Goal: Transaction & Acquisition: Purchase product/service

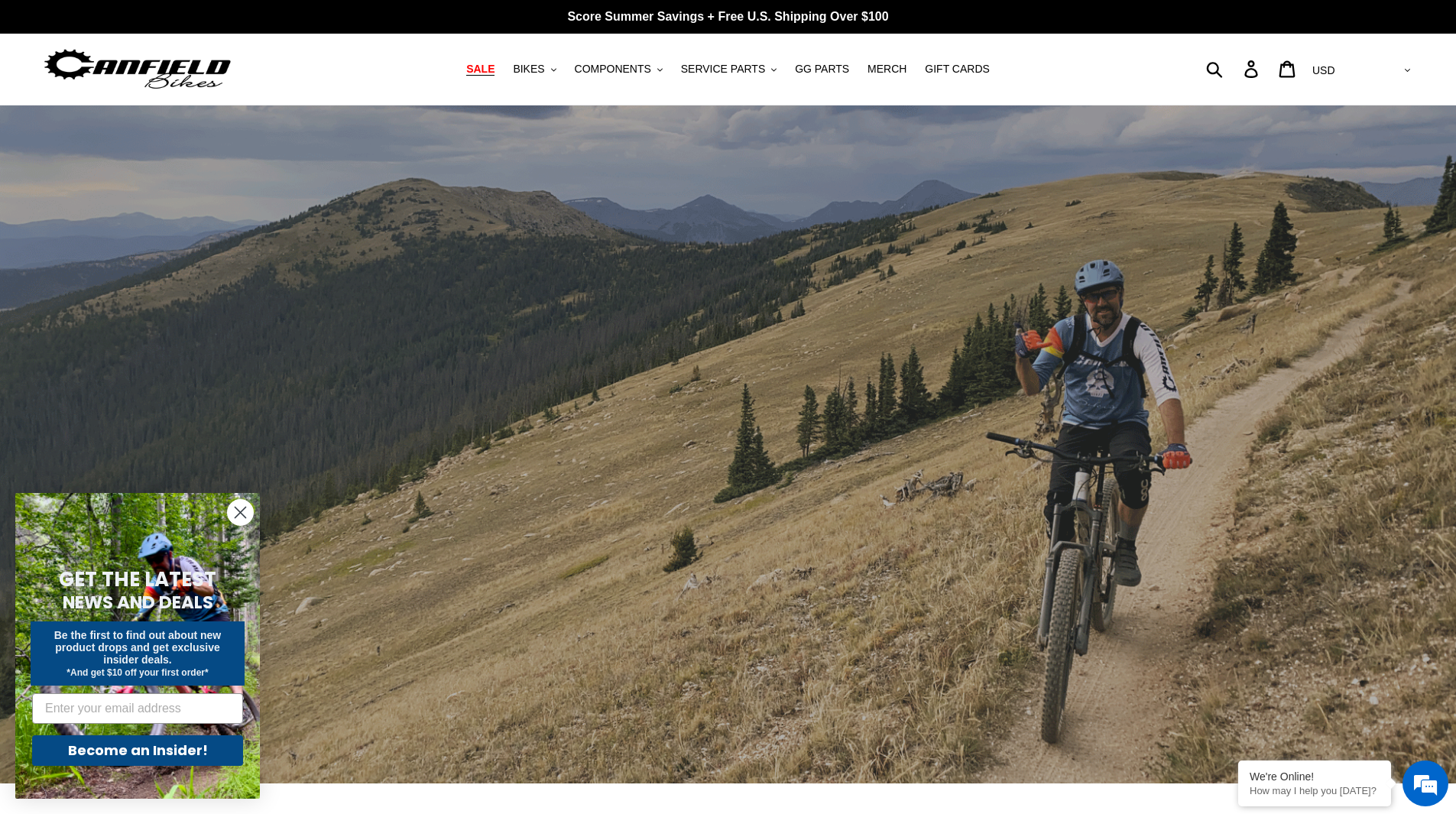
click at [494, 71] on span "SALE" at bounding box center [480, 69] width 28 height 13
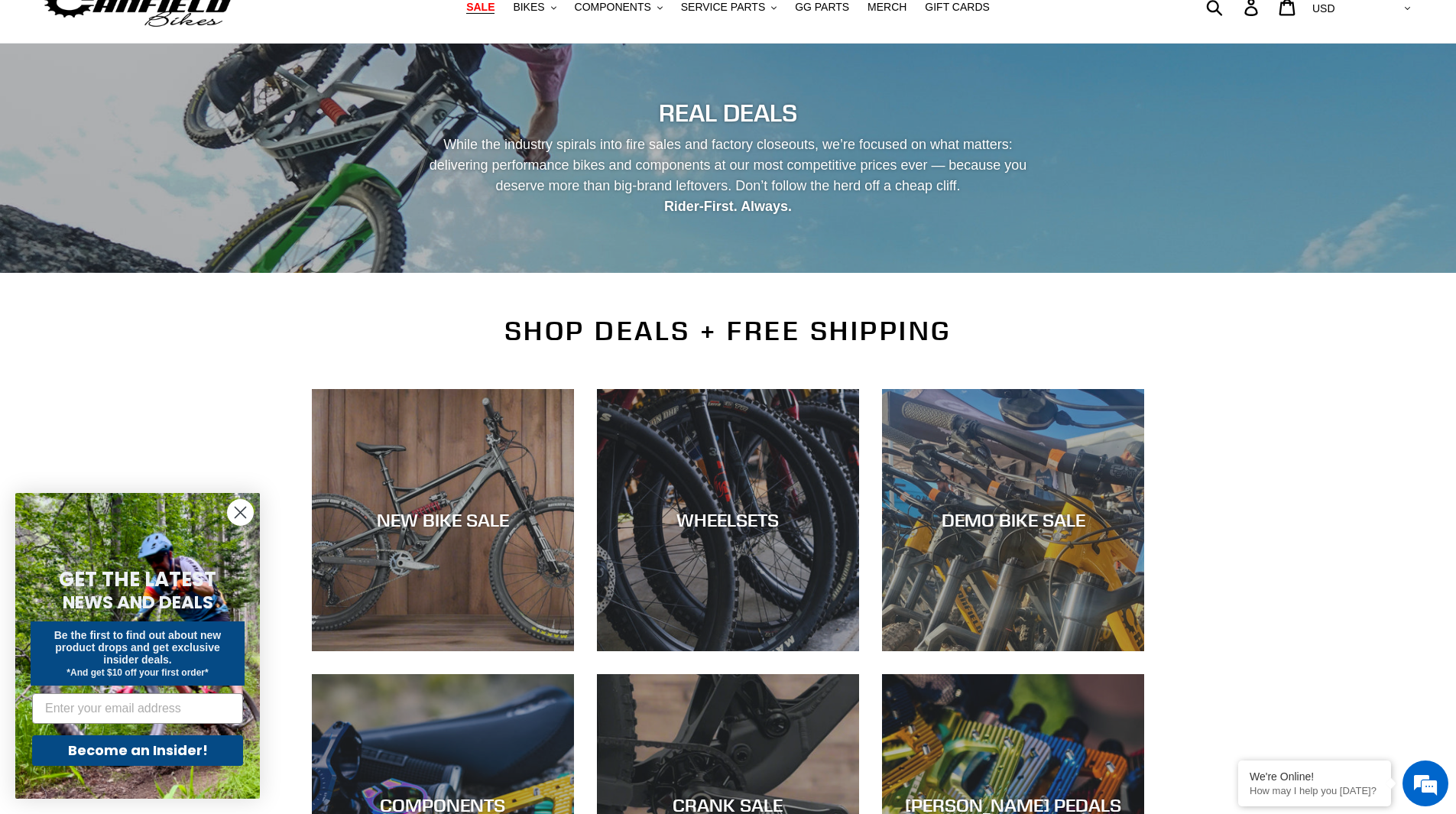
scroll to position [383, 0]
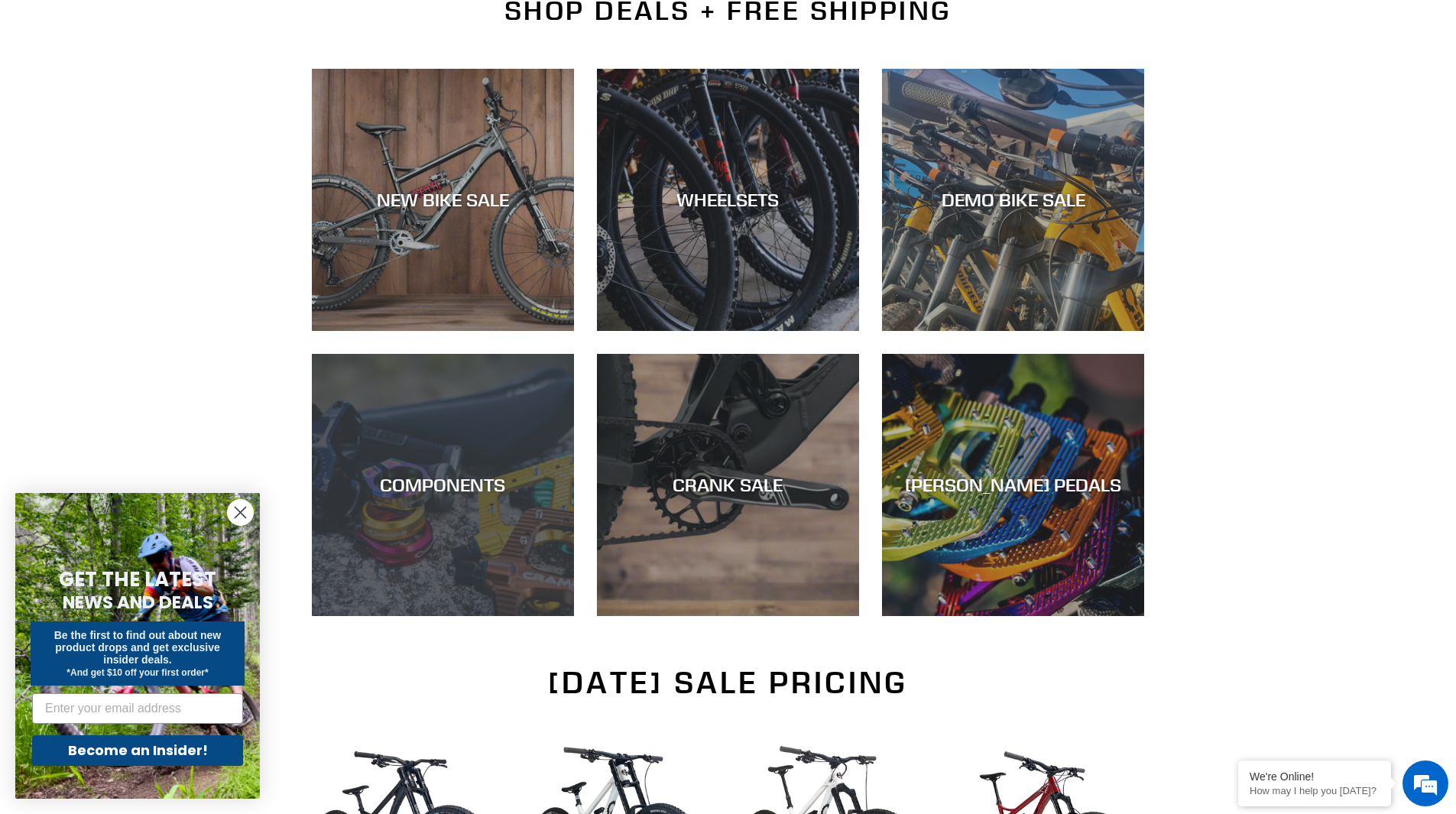
click at [424, 616] on div "COMPONENTS" at bounding box center [442, 616] width 262 height 0
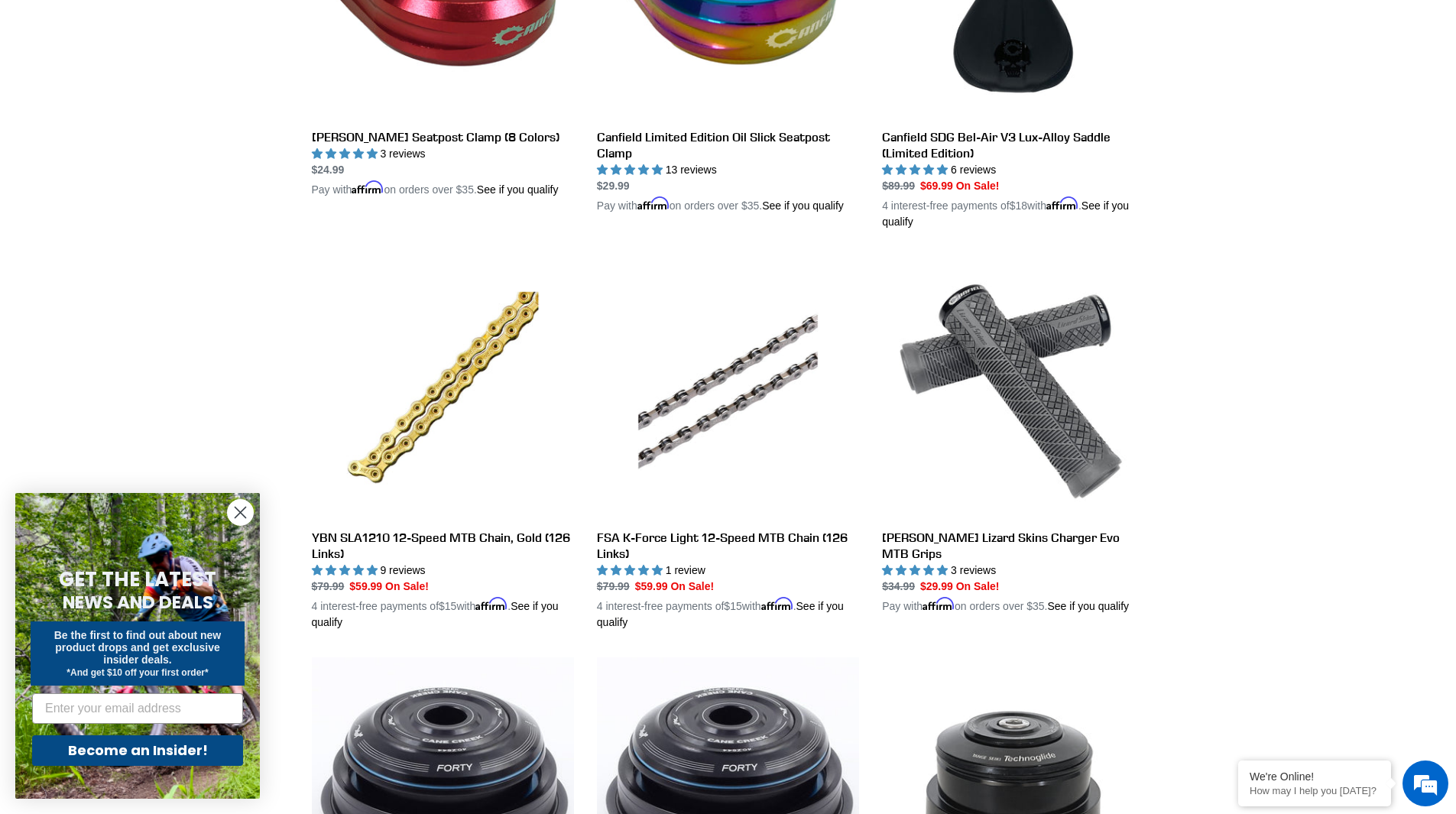
scroll to position [1452, 0]
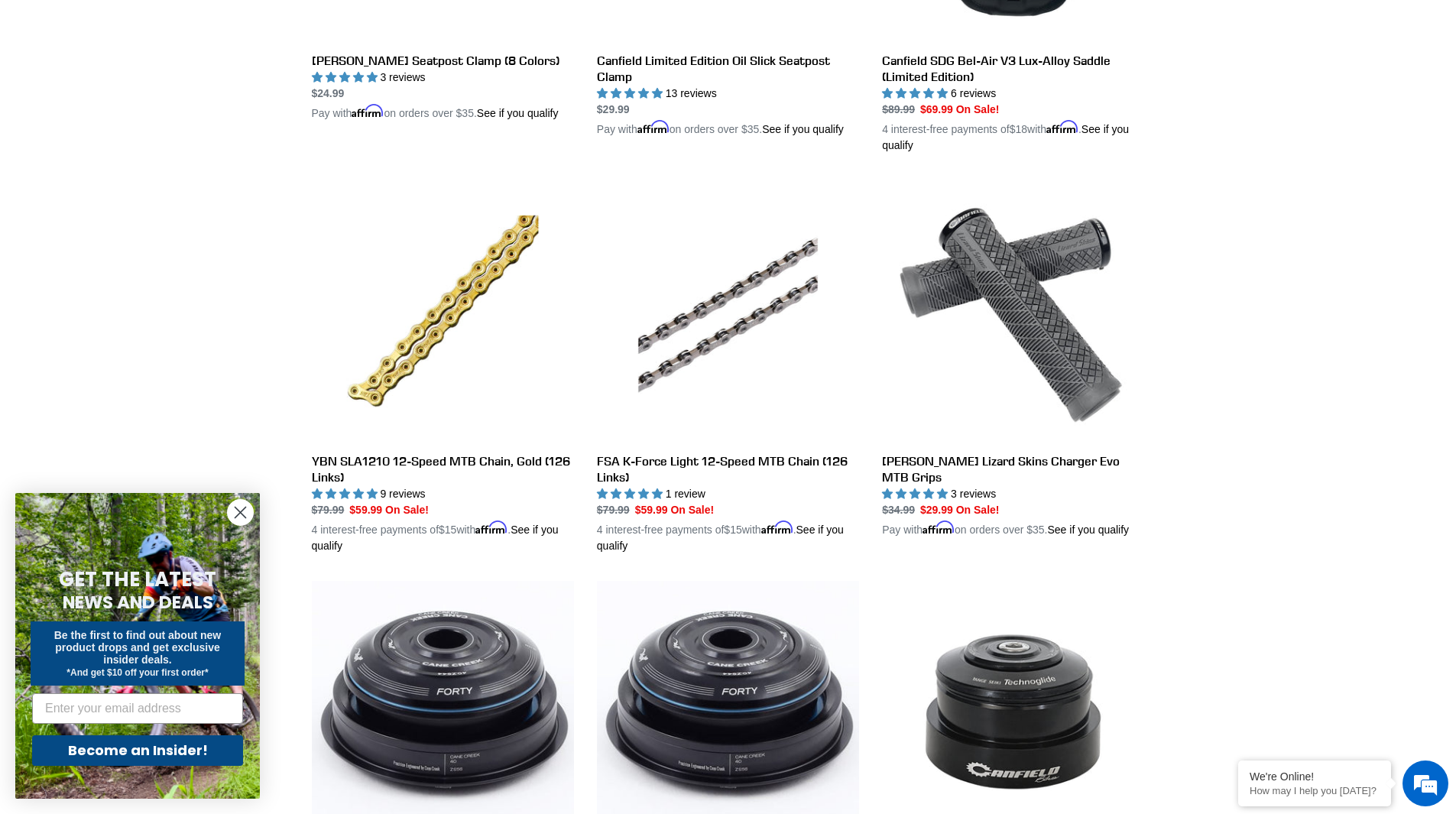
click at [248, 509] on circle "Close dialog" at bounding box center [240, 511] width 25 height 25
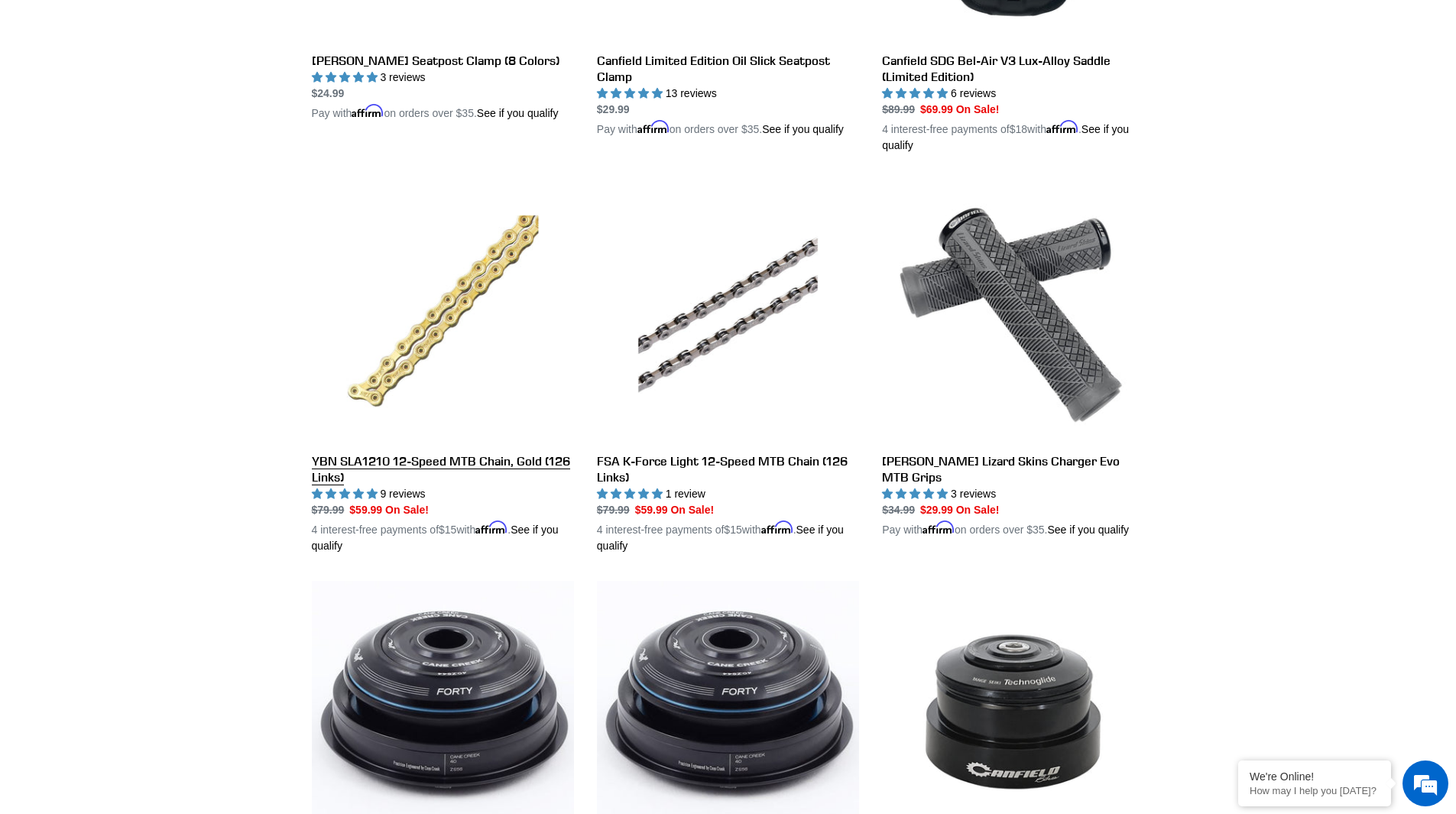
scroll to position [0, 0]
click at [1426, 780] on em at bounding box center [1424, 783] width 41 height 41
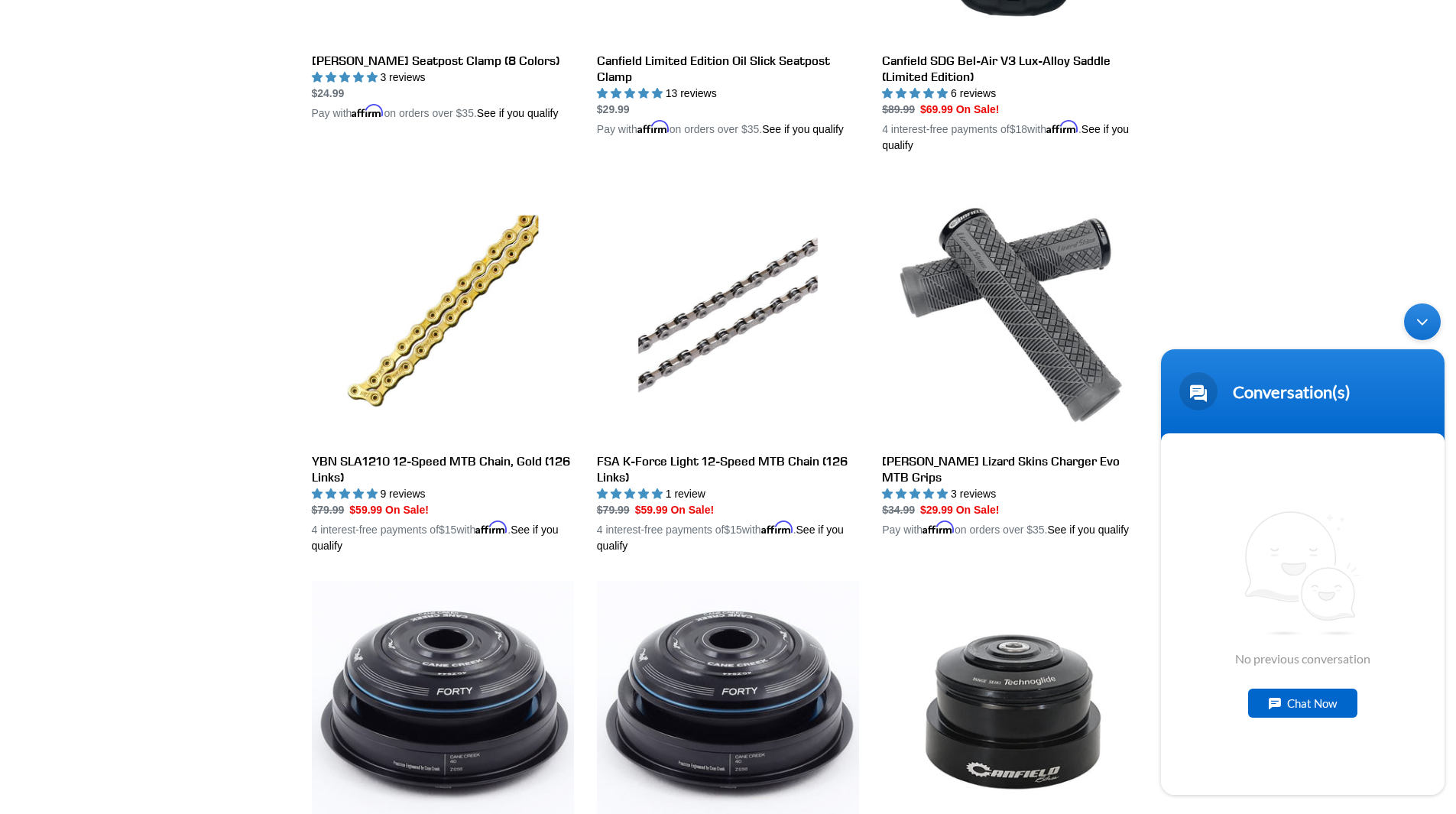
click at [1295, 705] on div "Chat Now" at bounding box center [1302, 702] width 109 height 29
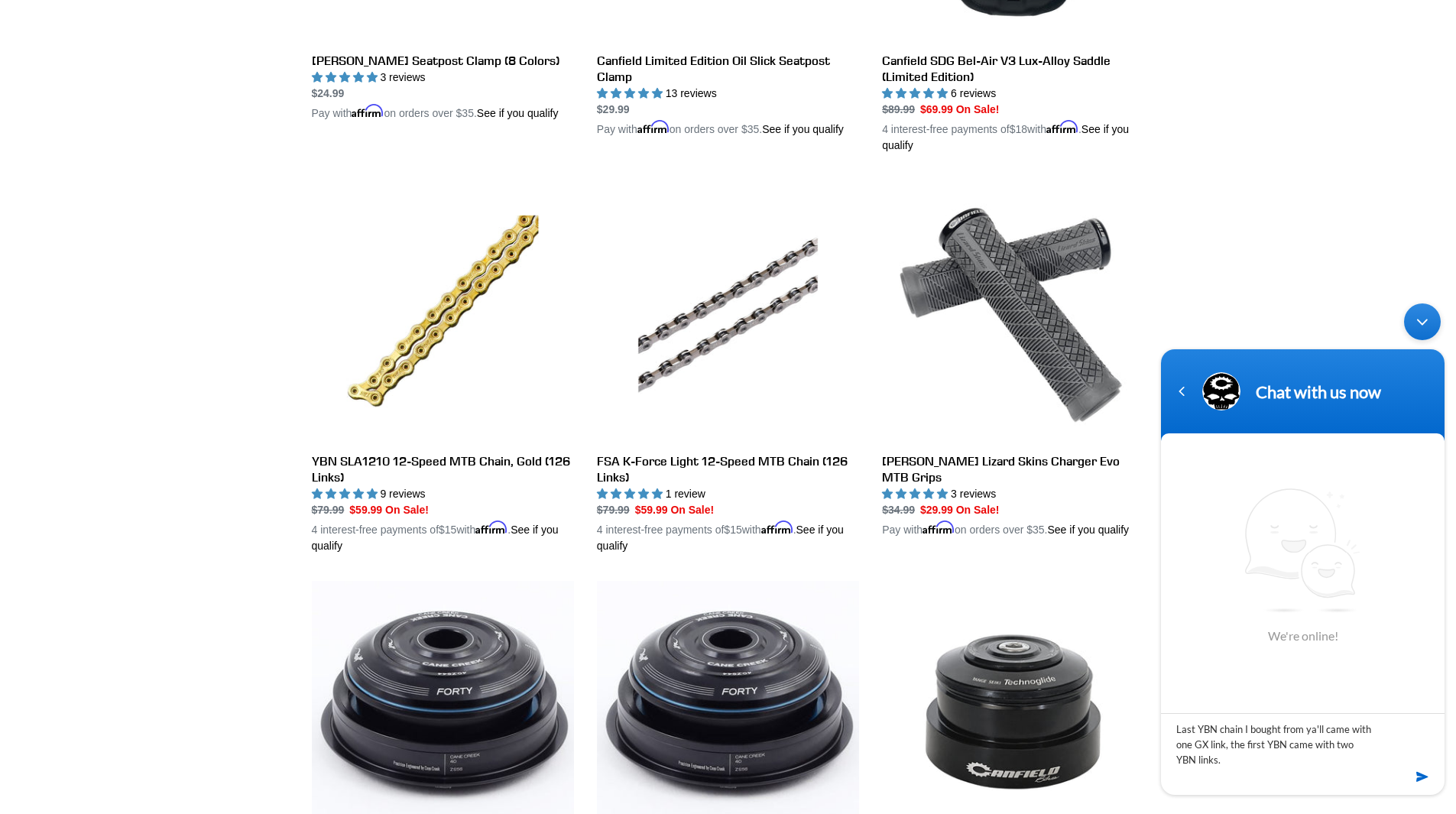
click at [1228, 745] on textarea "Last YBN chain I bought from ya'll came with one GX link, the first YBN came wi…" at bounding box center [1302, 740] width 284 height 54
click at [1278, 757] on textarea "Last YBN chain I bought from ya'll came with one GX link, while the first YBN c…" at bounding box center [1302, 740] width 284 height 54
type textarea "Last YBN chain I bought from ya'll came with one GX link, while the first YBN c…"
click at [1420, 777] on em at bounding box center [1423, 777] width 15 height 21
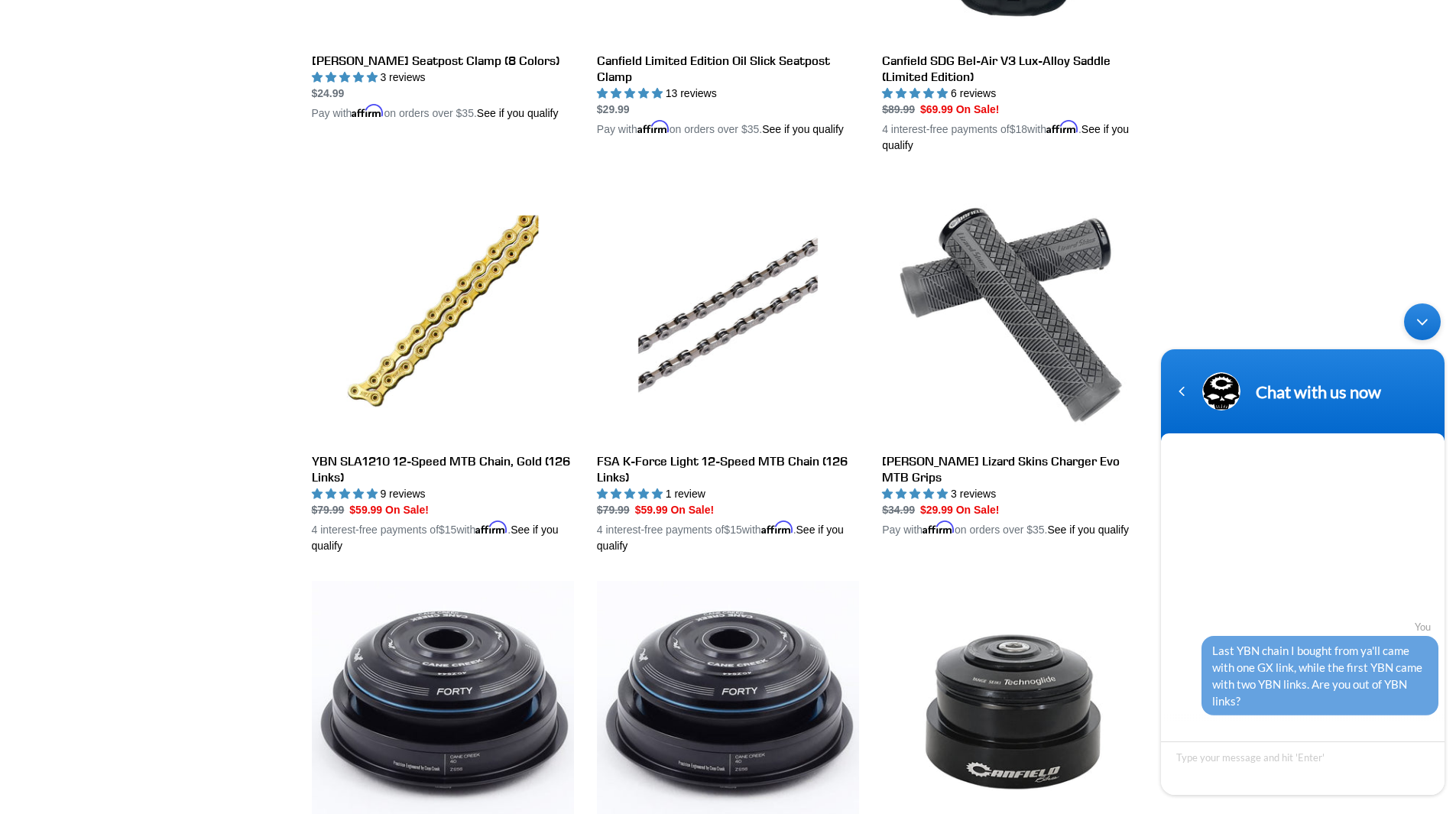
scroll to position [8, 0]
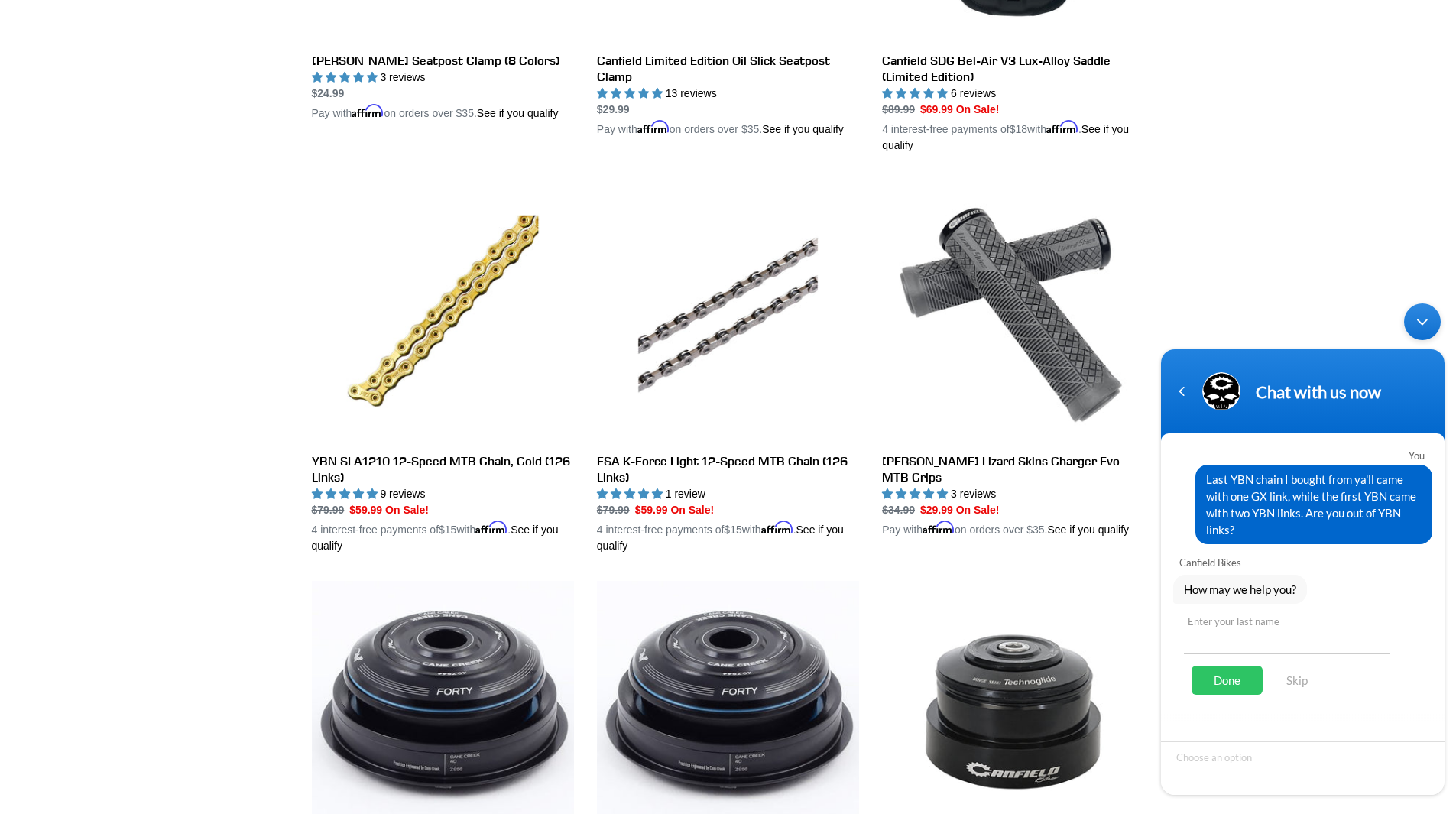
click at [1241, 643] on input "text" at bounding box center [1286, 635] width 207 height 37
type input "[PERSON_NAME]"
click at [1213, 676] on div "Done" at bounding box center [1226, 680] width 71 height 29
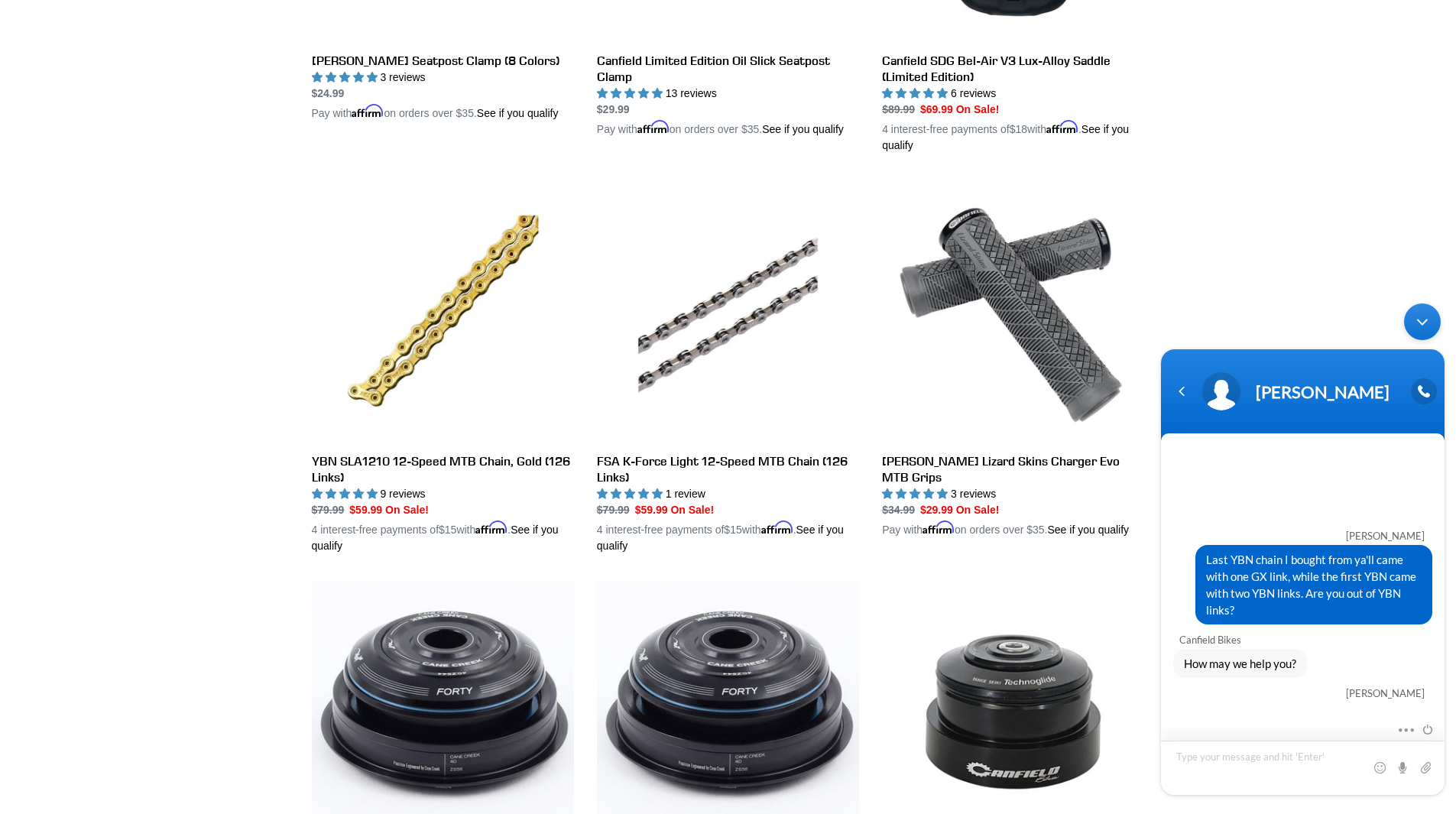
scroll to position [0, 0]
click at [1209, 542] on em at bounding box center [1205, 541] width 20 height 17
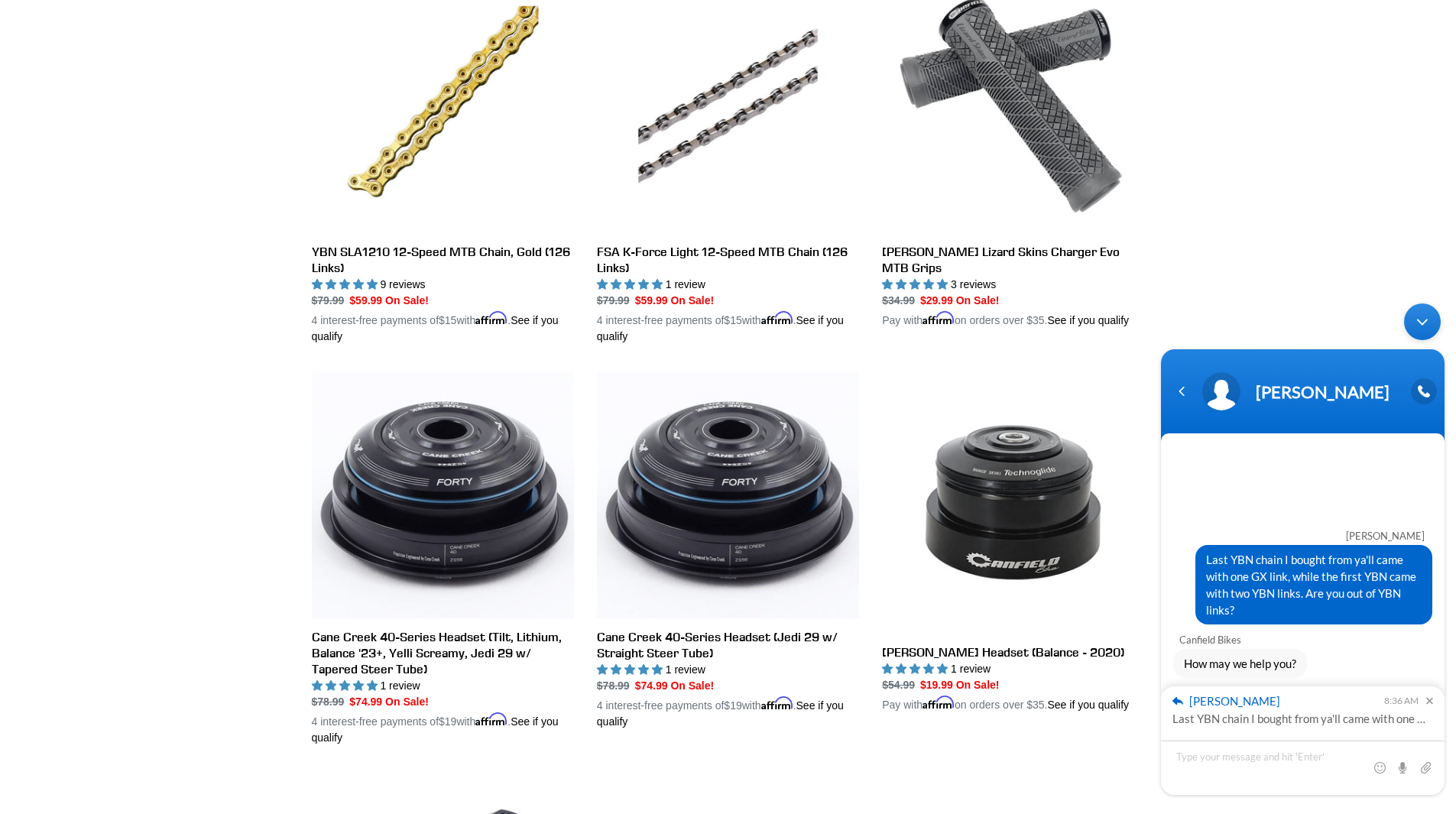
scroll to position [1681, 0]
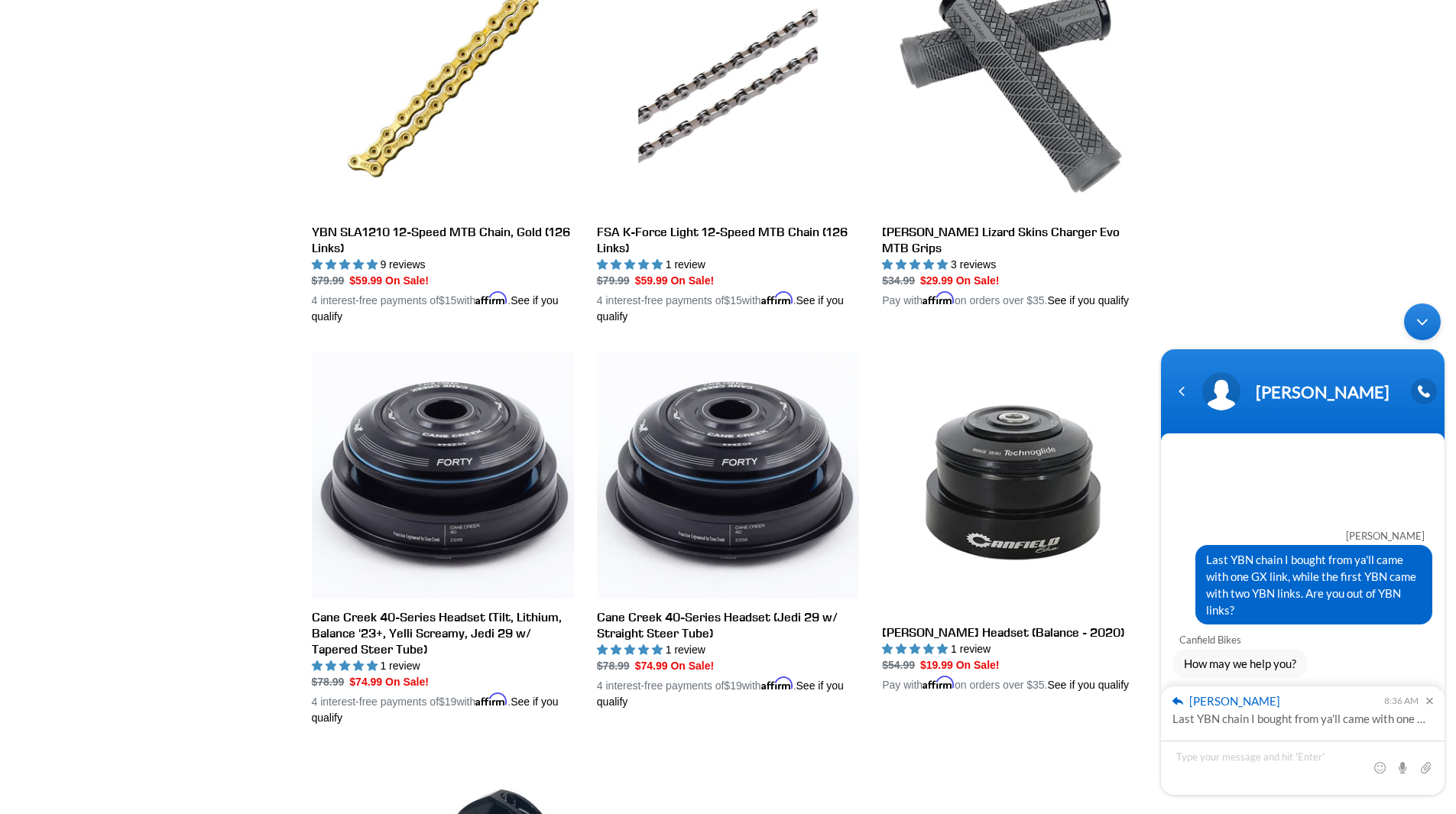
click at [1176, 698] on em "[PERSON_NAME]" at bounding box center [1226, 701] width 108 height 14
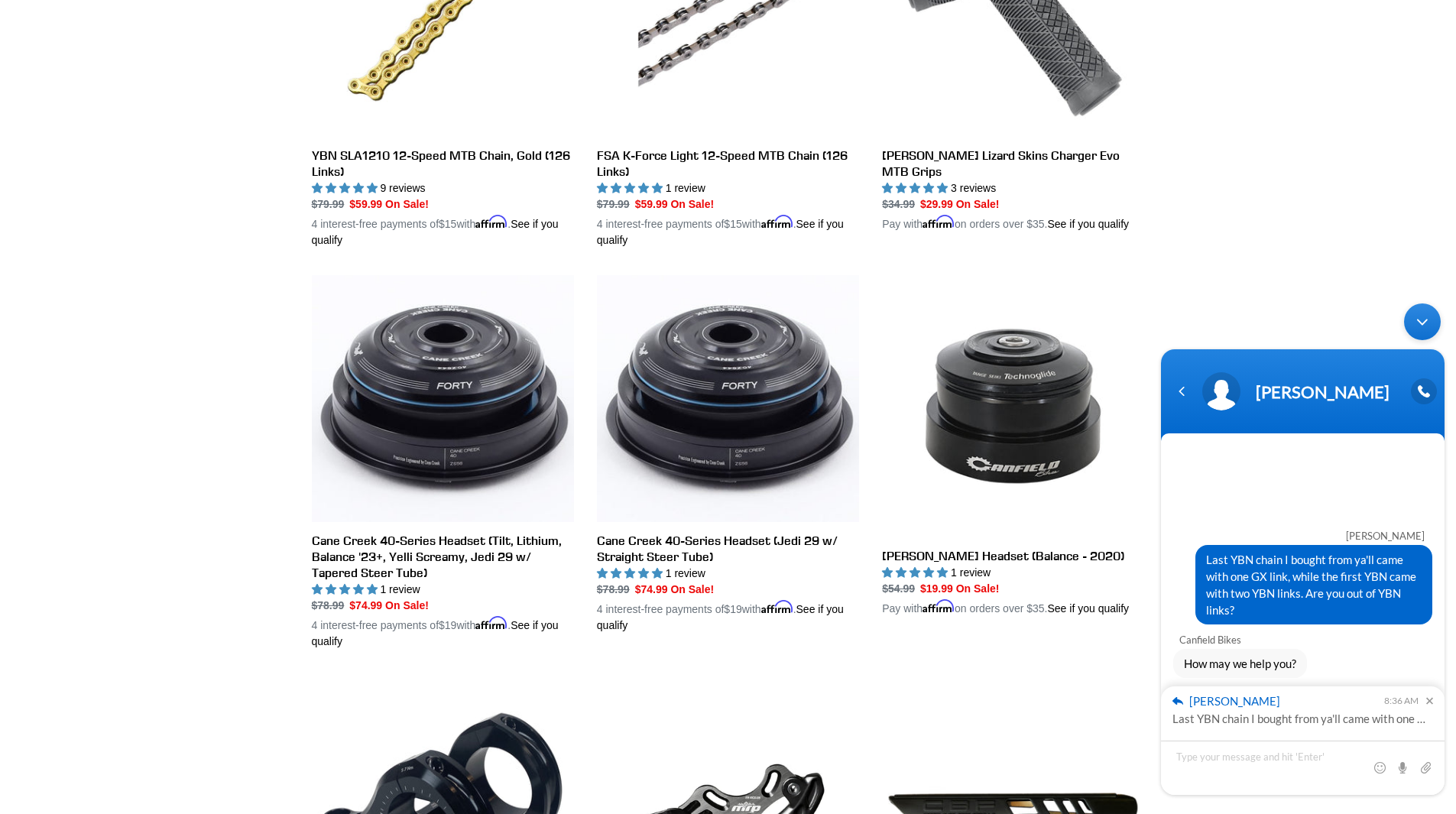
click at [1431, 701] on em at bounding box center [1425, 701] width 15 height 7
click at [1182, 760] on textarea "Type your message and hit 'Enter'" at bounding box center [1302, 768] width 284 height 54
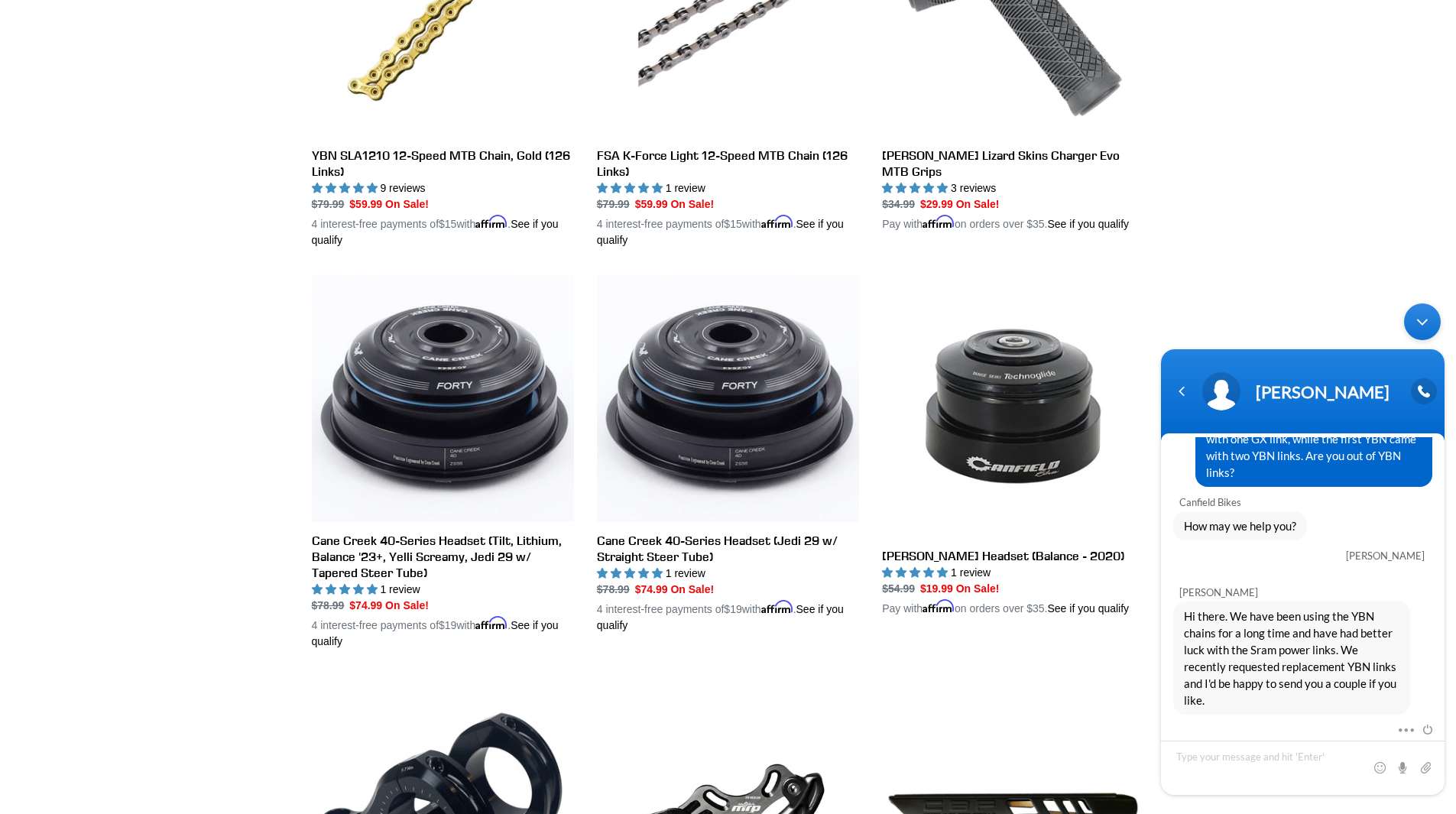
click at [1230, 722] on div at bounding box center [1266, 722] width 187 height 2
click at [1238, 751] on textarea "Type your message and hit 'Enter'" at bounding box center [1302, 768] width 284 height 54
click at [1259, 749] on textarea "Ok, yeah no worries I was thinking about ordering another chain and curious abo…" at bounding box center [1302, 763] width 284 height 63
click at [1331, 783] on textarea "Ok, yeah no worries. I was thinking about ordering another chain and curious ab…" at bounding box center [1302, 763] width 284 height 63
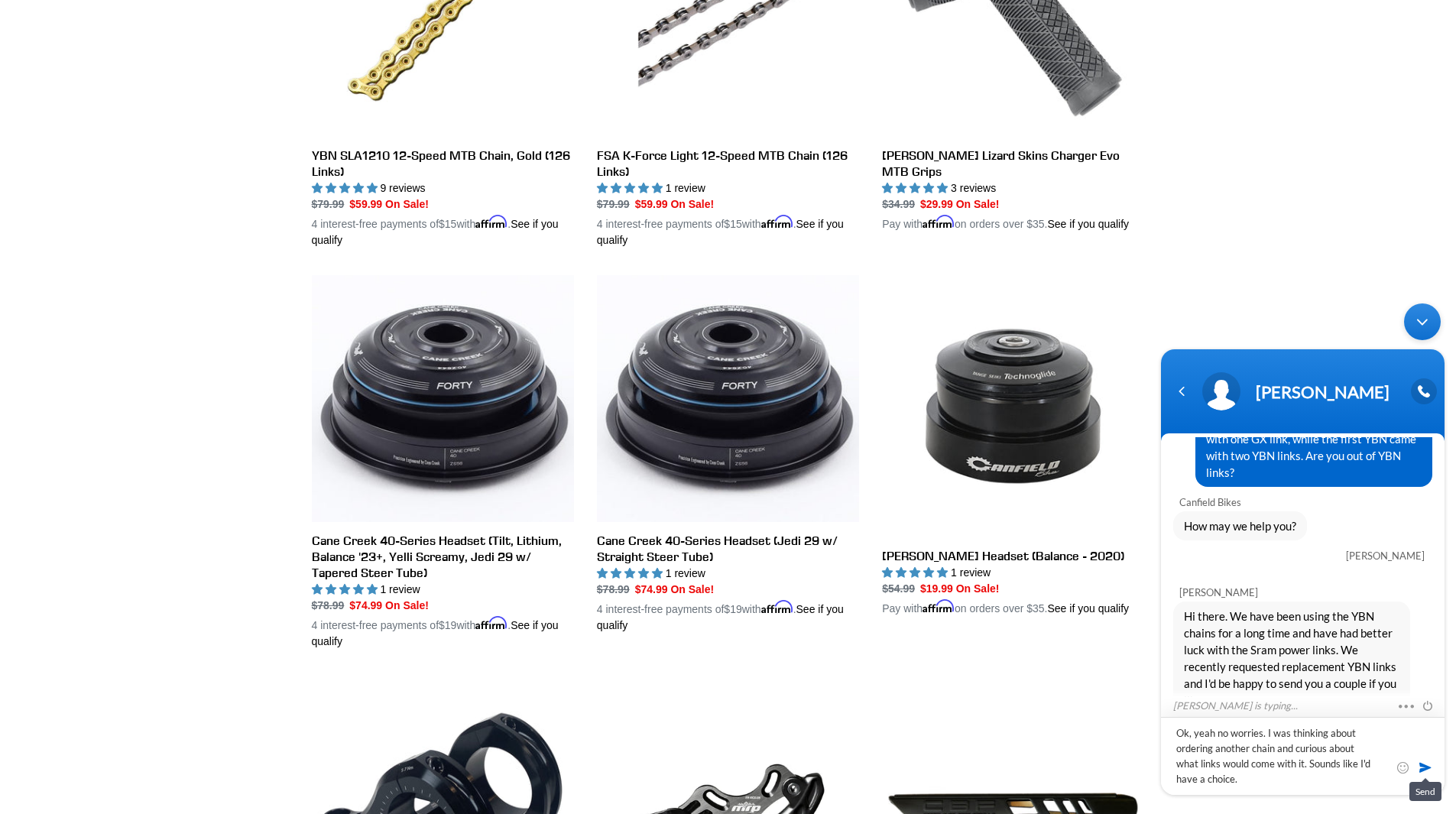
type textarea "Ok, yeah no worries. I was thinking about ordering another chain and curious ab…"
click at [1424, 763] on span at bounding box center [1424, 767] width 15 height 15
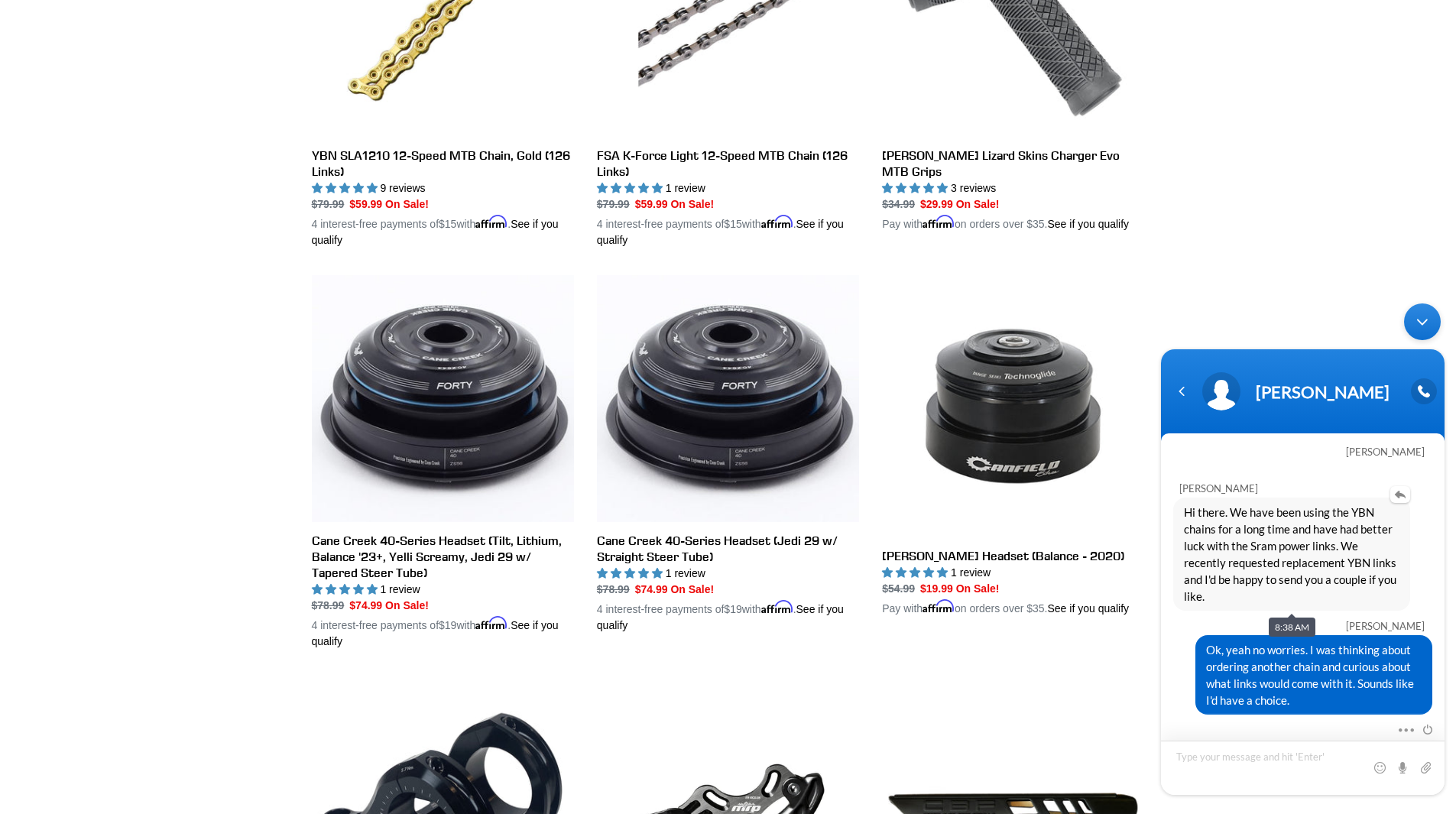
scroll to position [257, 0]
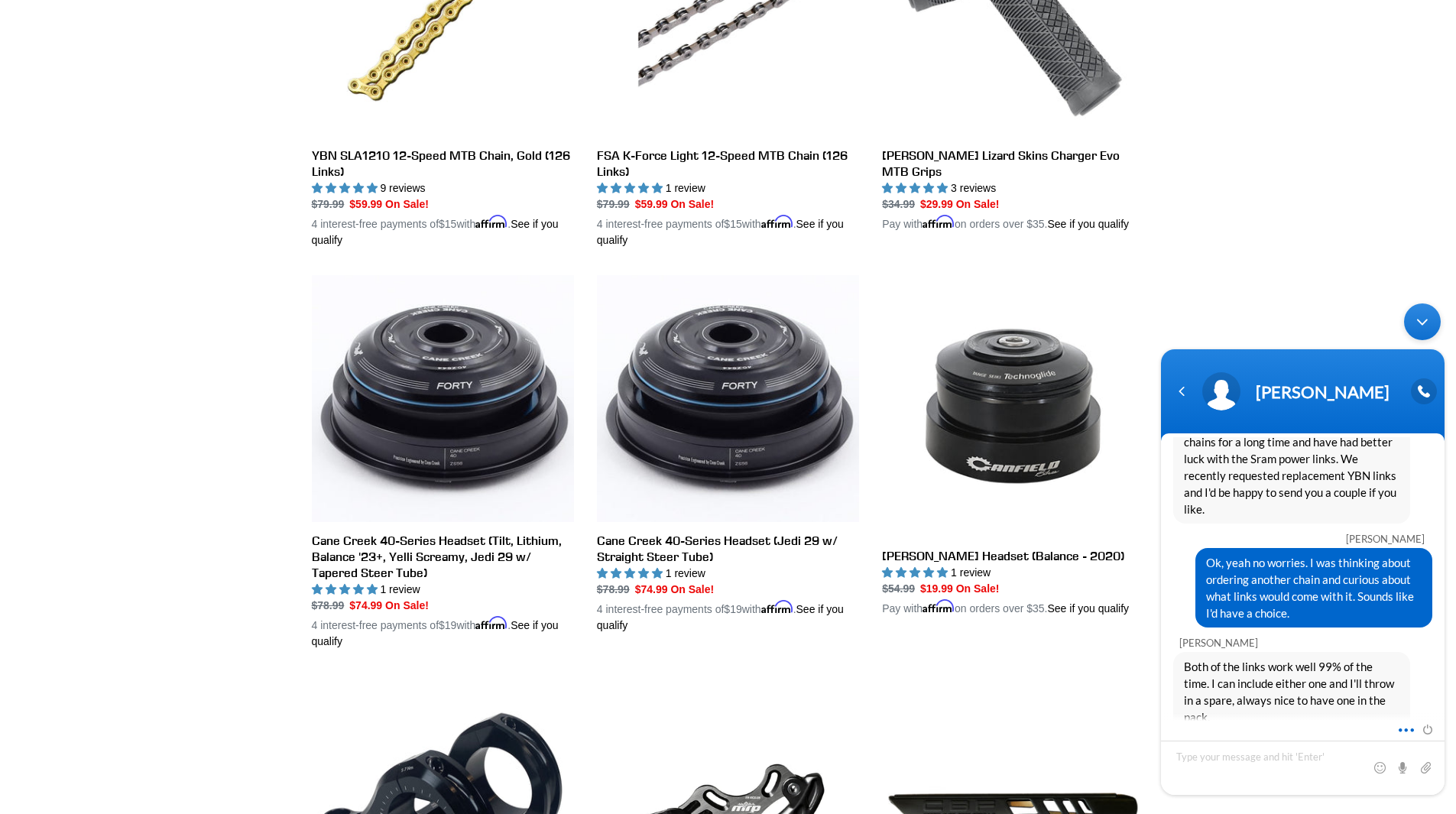
click at [1399, 731] on span at bounding box center [1401, 728] width 11 height 14
click at [1399, 731] on li "Send email" at bounding box center [1349, 719] width 119 height 26
click at [1327, 680] on span "Both of the links work well 99% of the time. I can include either one and I'll …" at bounding box center [1291, 691] width 216 height 67
drag, startPoint x: 174, startPoint y: 385, endPoint x: 1018, endPoint y: 689, distance: 897.1
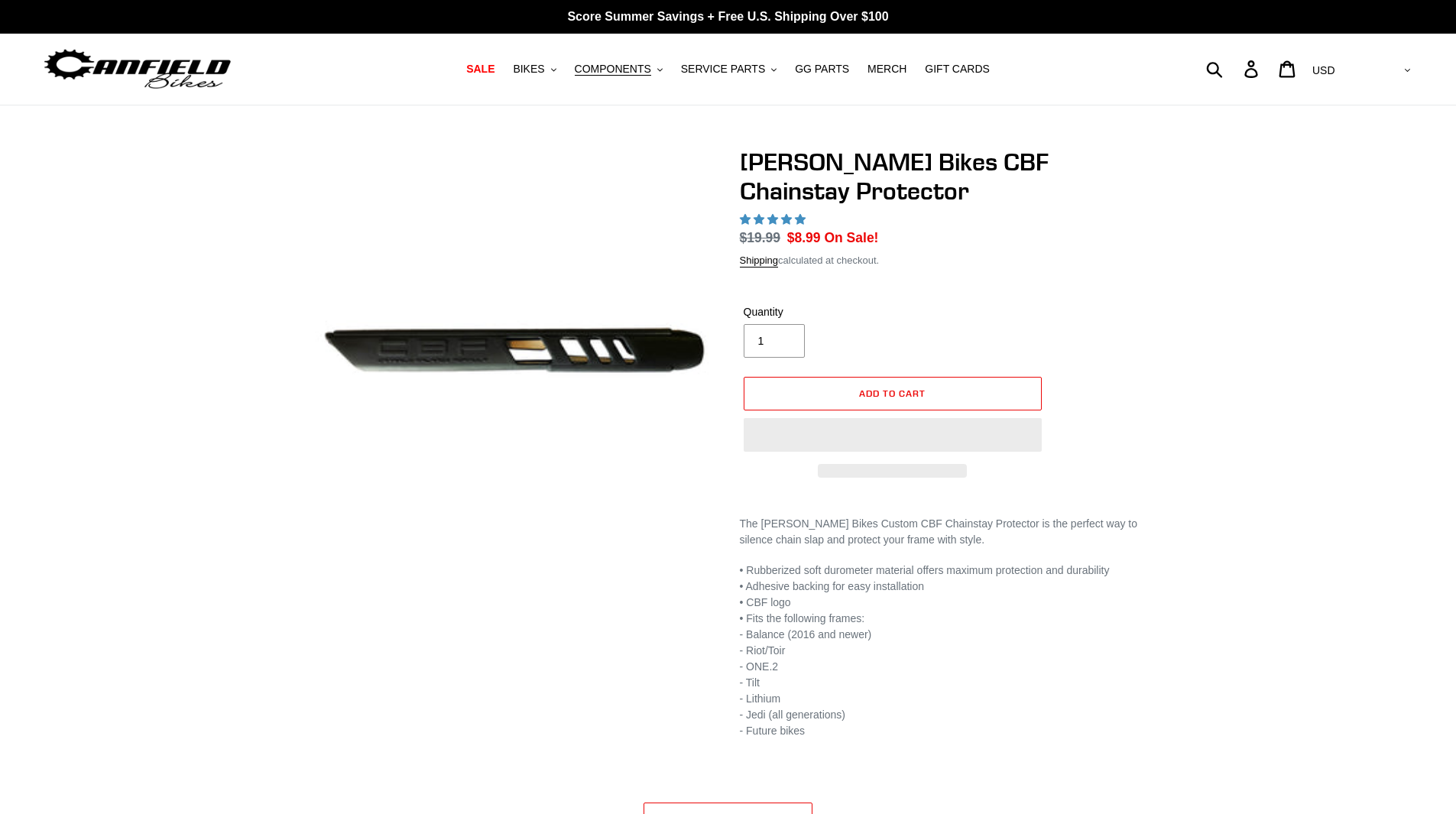
select select "highest-rating"
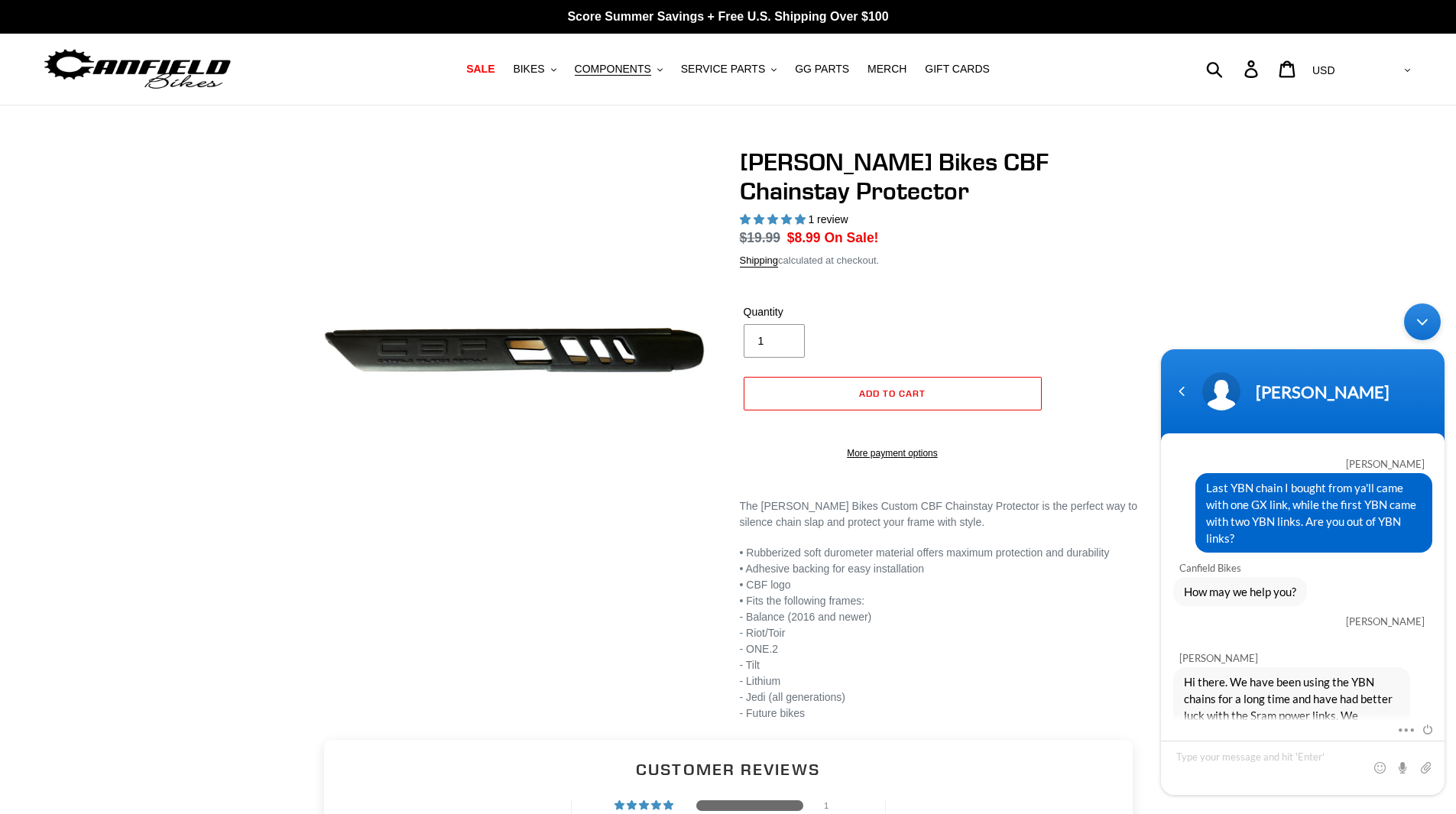
scroll to position [257, 0]
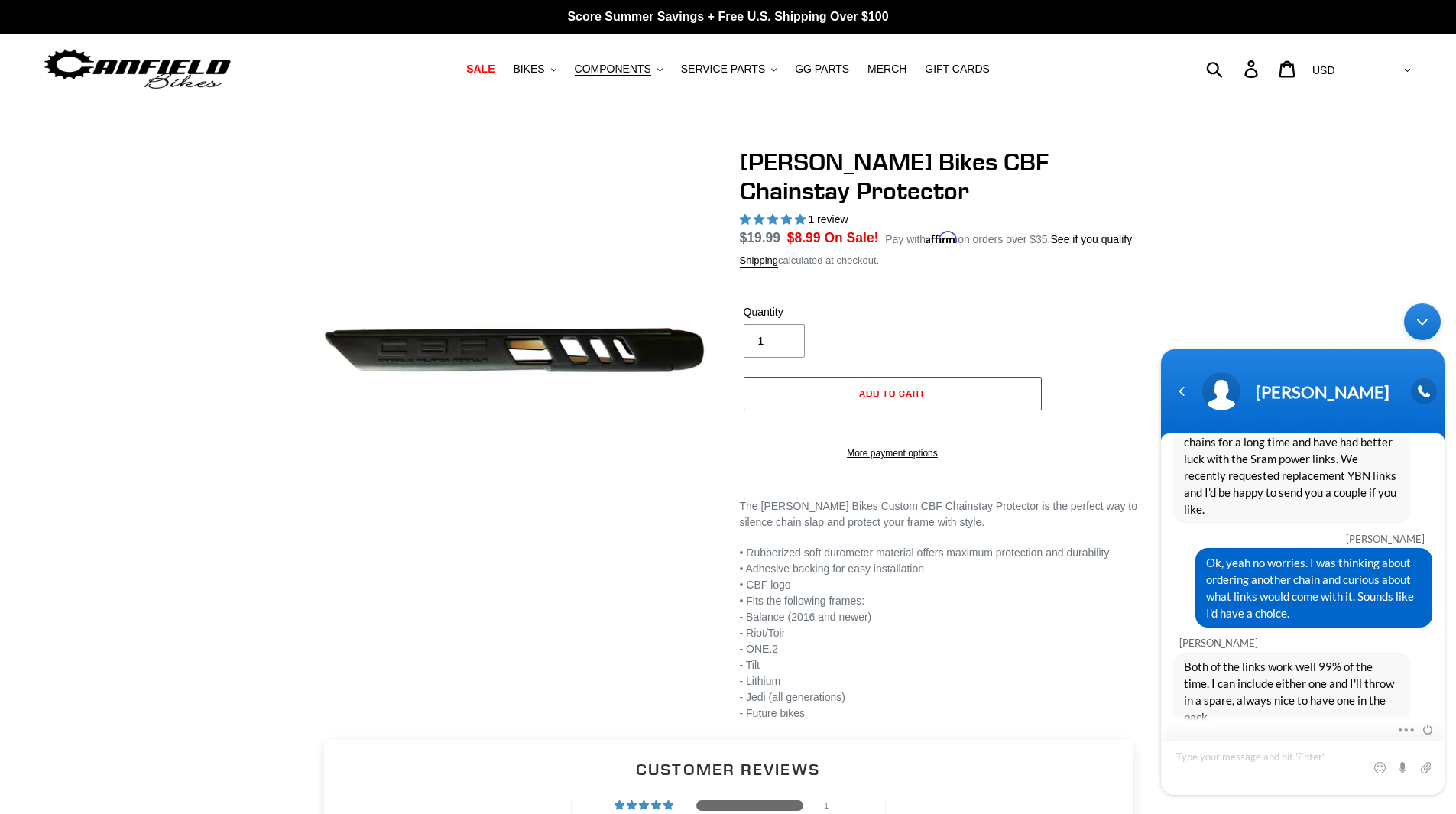
click at [1186, 755] on textarea "Type your message and hit 'Enter'" at bounding box center [1302, 768] width 284 height 54
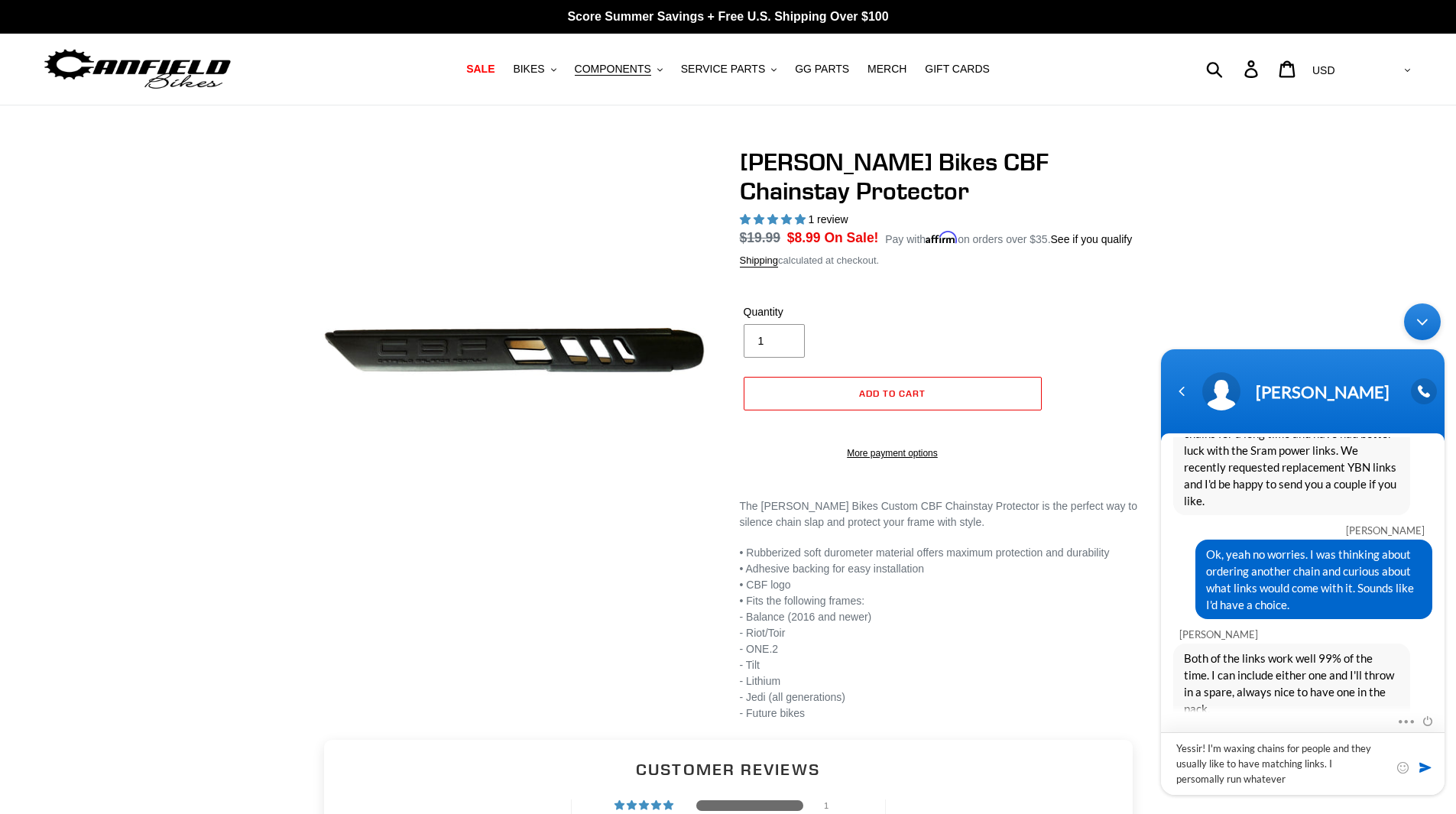
click at [1206, 782] on textarea "Yessir! I'm waxing chains for people and they usually like to have matching lin…" at bounding box center [1302, 763] width 284 height 63
click at [1306, 782] on textarea "Yessir! I'm waxing chains for people and they usually like to have matching lin…" at bounding box center [1302, 763] width 284 height 63
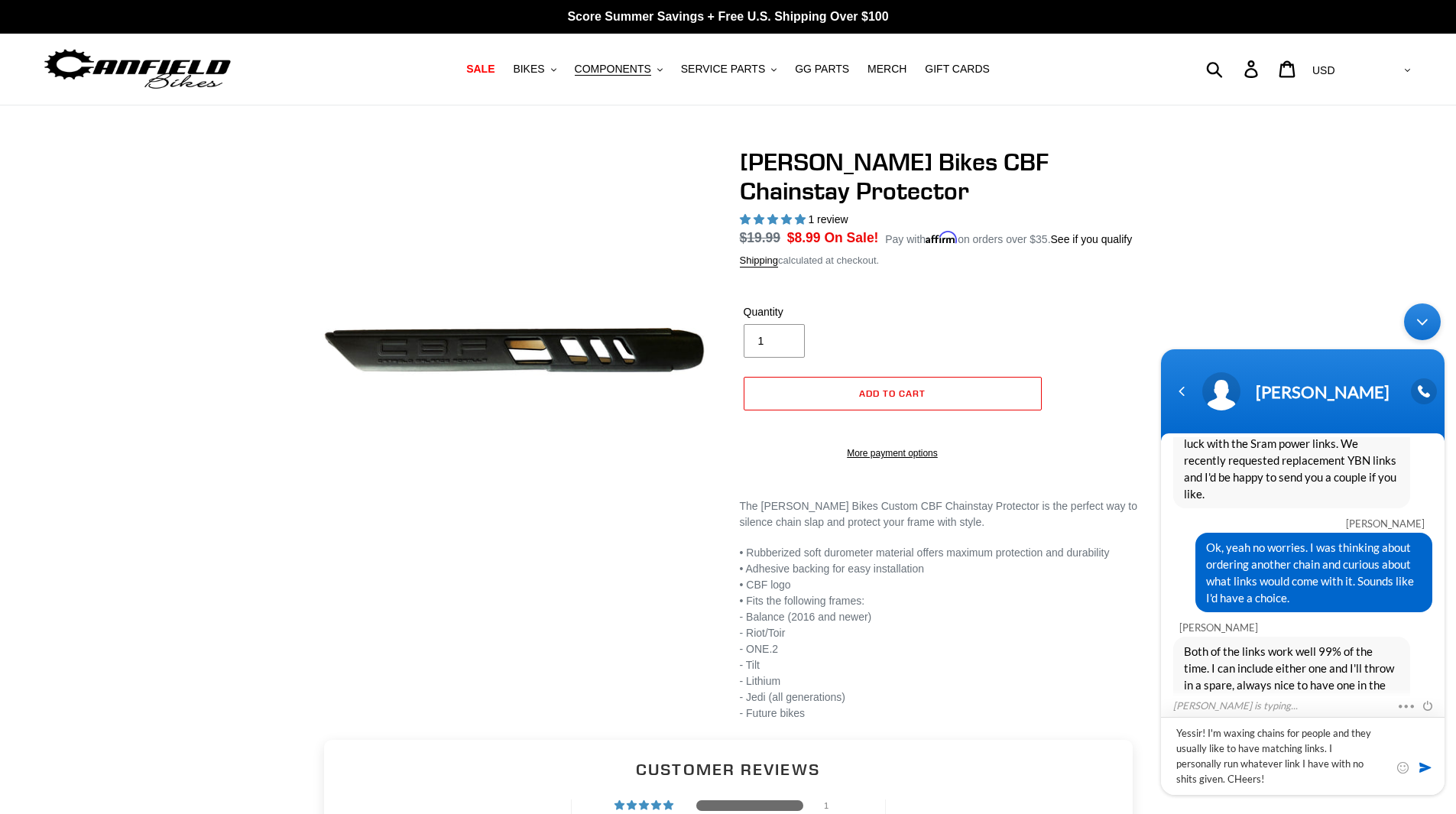
click at [1232, 782] on textarea "Yessir! I'm waxing chains for people and they usually like to have matching lin…" at bounding box center [1302, 756] width 284 height 78
click at [1239, 783] on textarea "Yessir! I'm waxing chains for people and they usually like to have matching lin…" at bounding box center [1302, 756] width 284 height 78
type textarea "Yessir! I'm waxing chains for people and they usually like to have matching lin…"
click at [1421, 770] on span at bounding box center [1424, 767] width 15 height 15
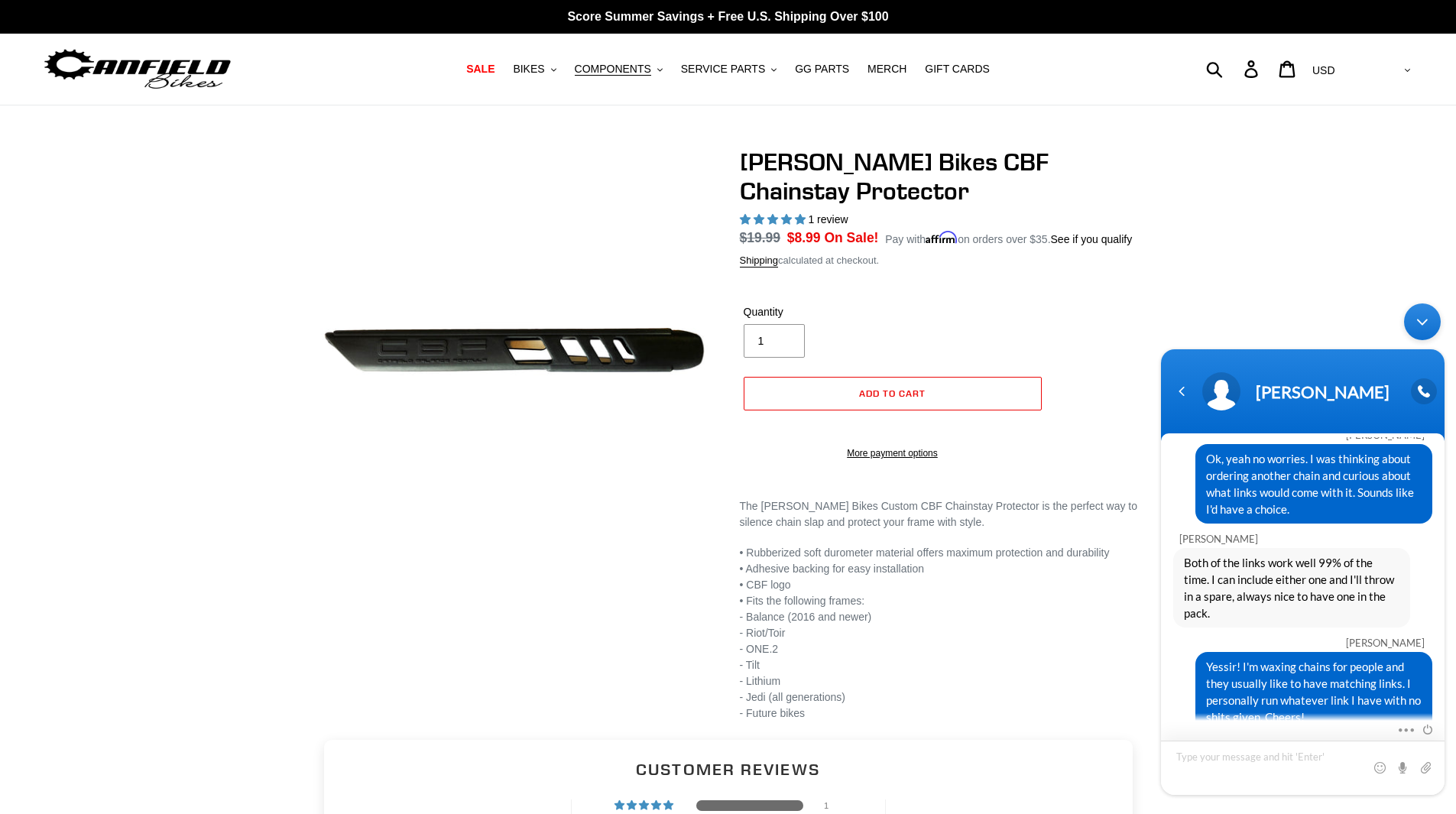
scroll to position [481, 0]
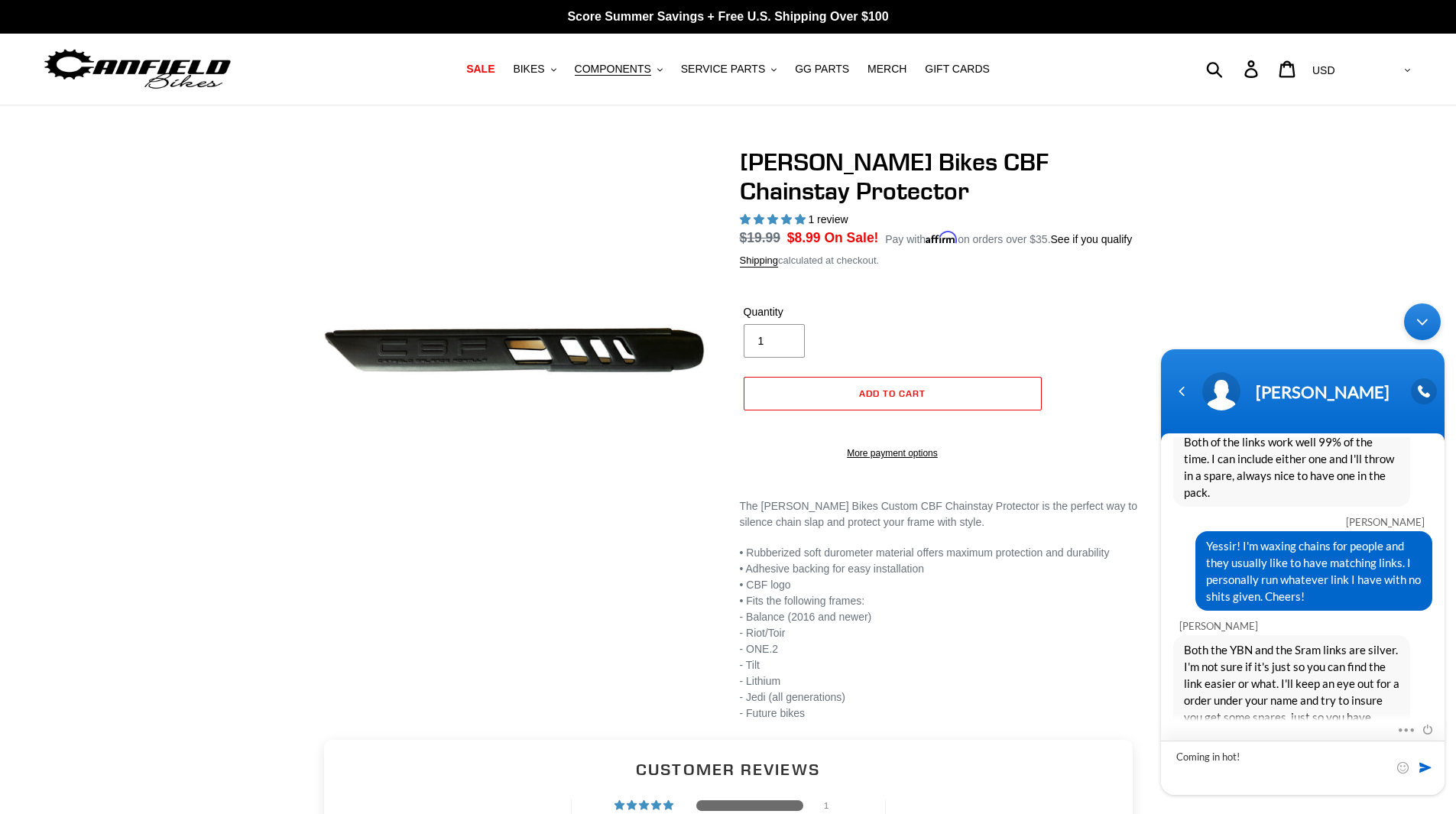
type textarea "Coming in hot!"
click at [1424, 772] on span at bounding box center [1424, 767] width 15 height 15
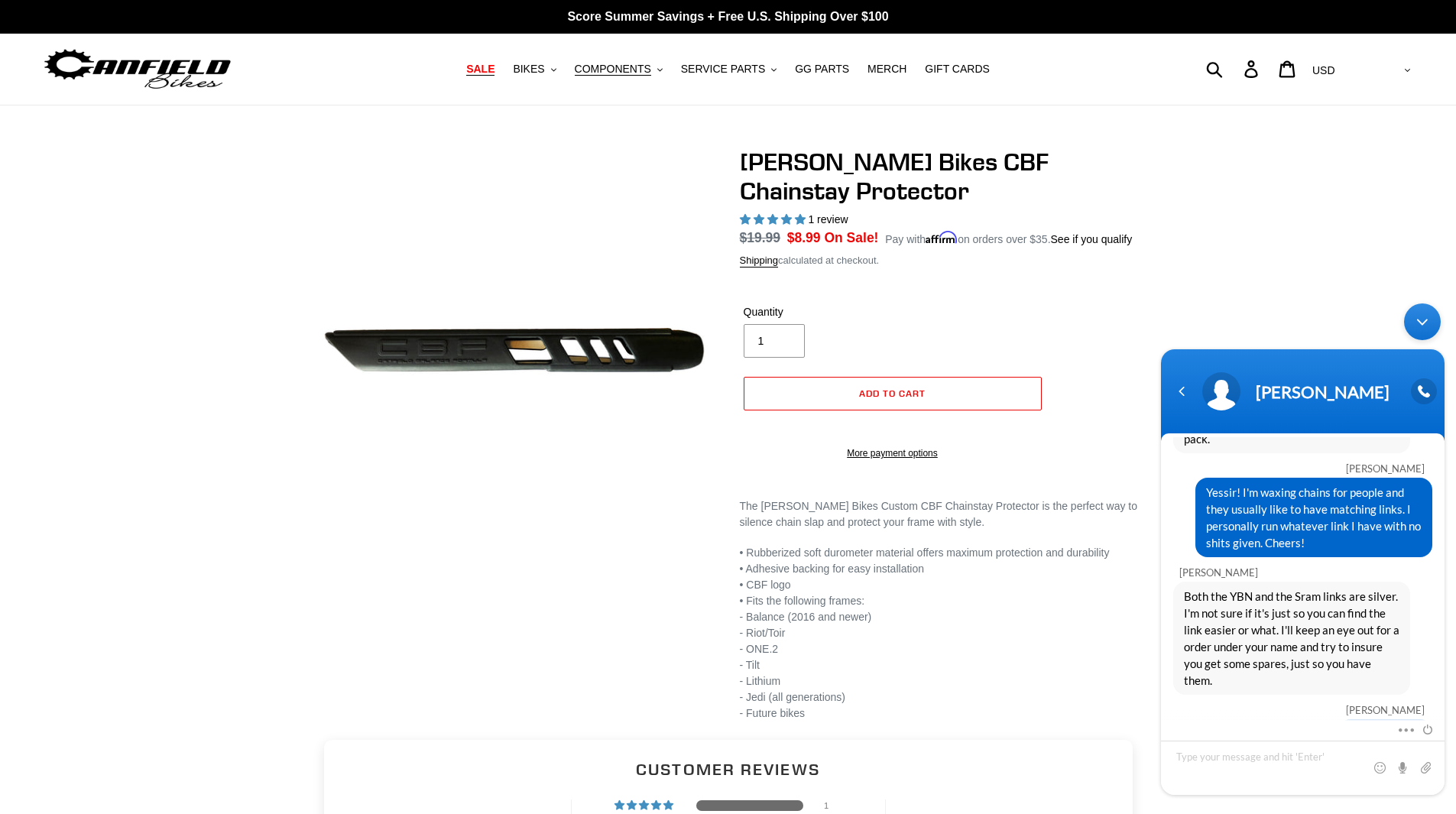
click at [494, 70] on span "SALE" at bounding box center [480, 69] width 28 height 13
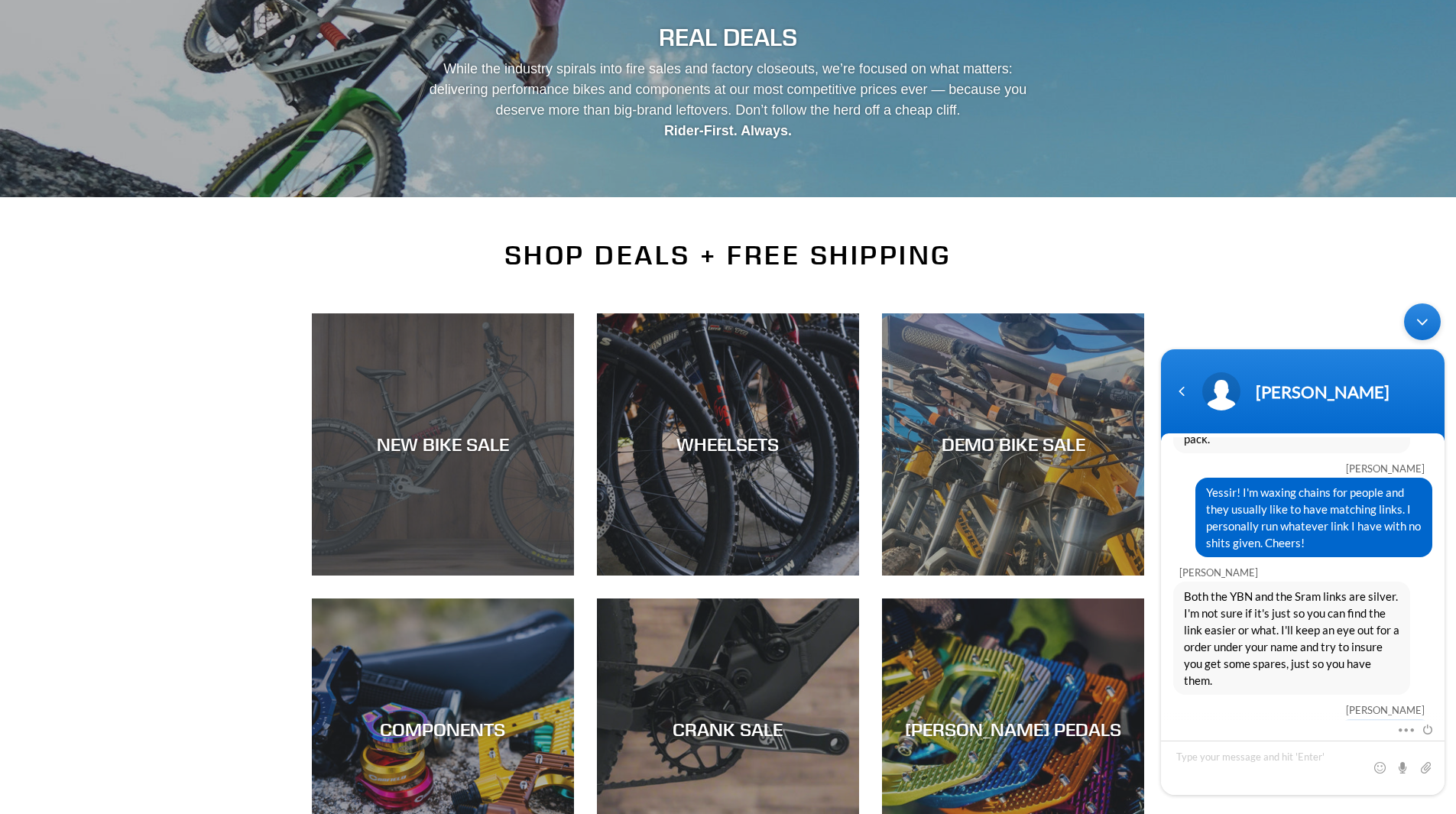
scroll to position [306, 0]
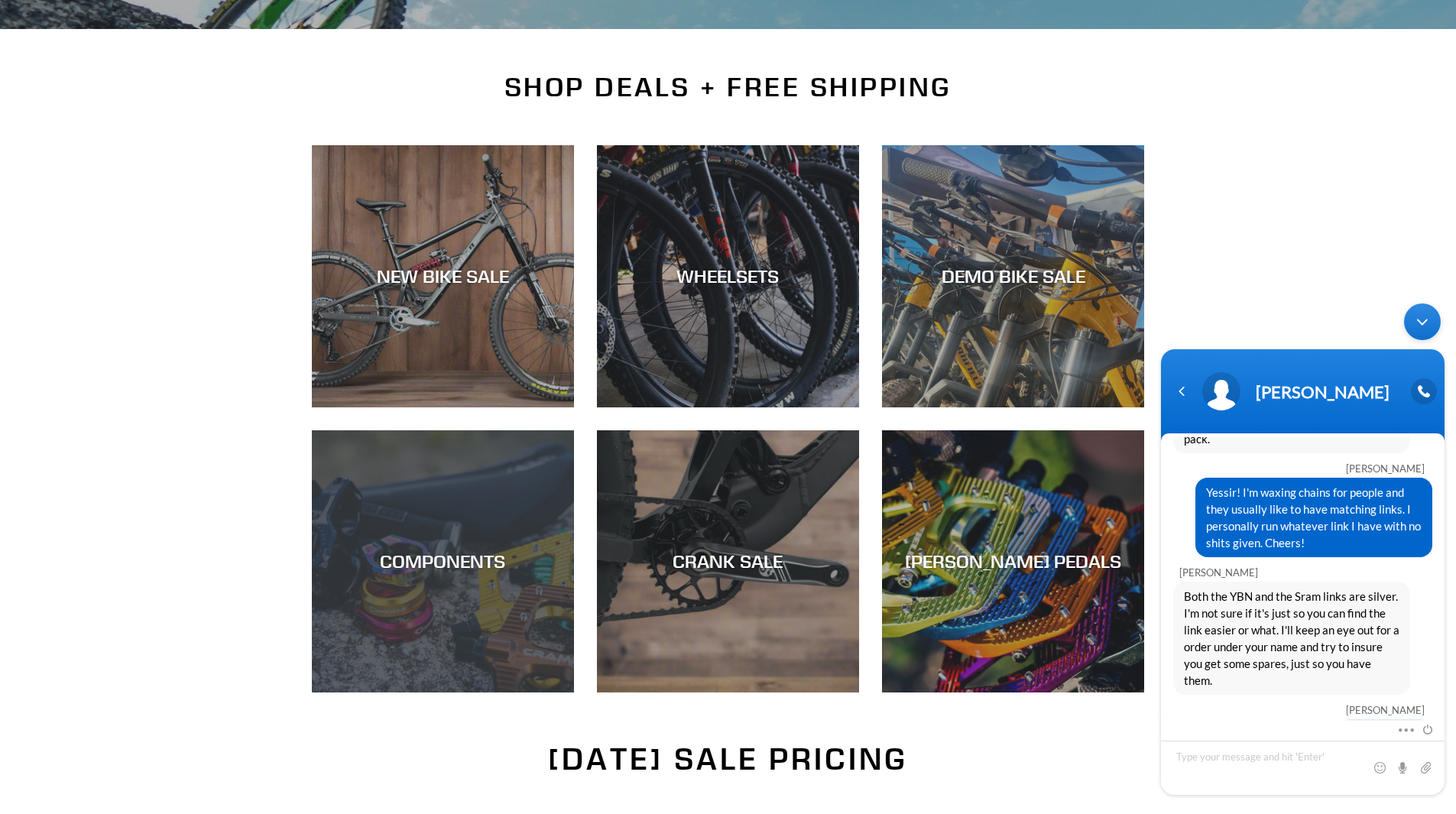
click at [459, 692] on div "COMPONENTS" at bounding box center [442, 692] width 262 height 0
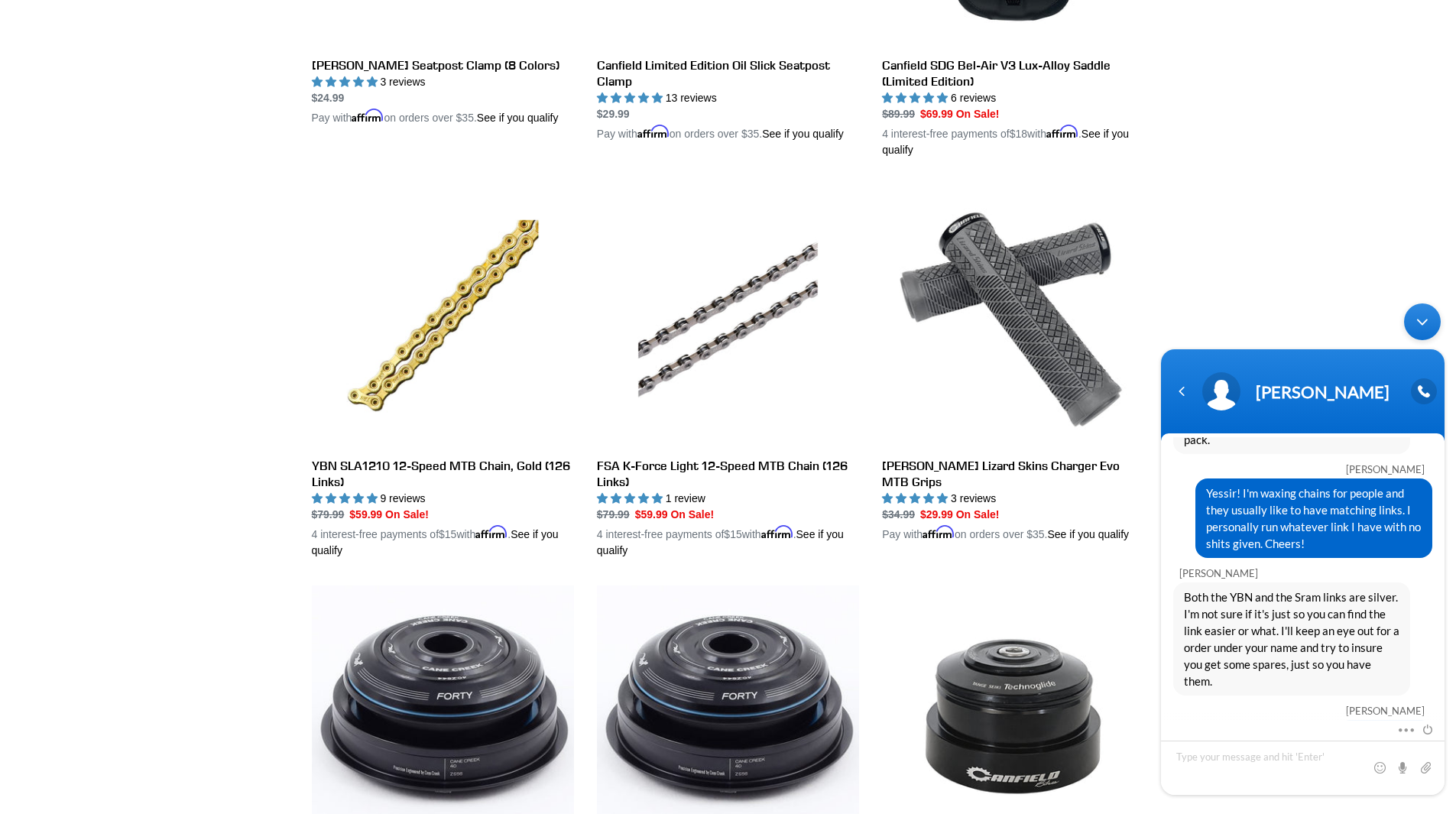
scroll to position [1375, 0]
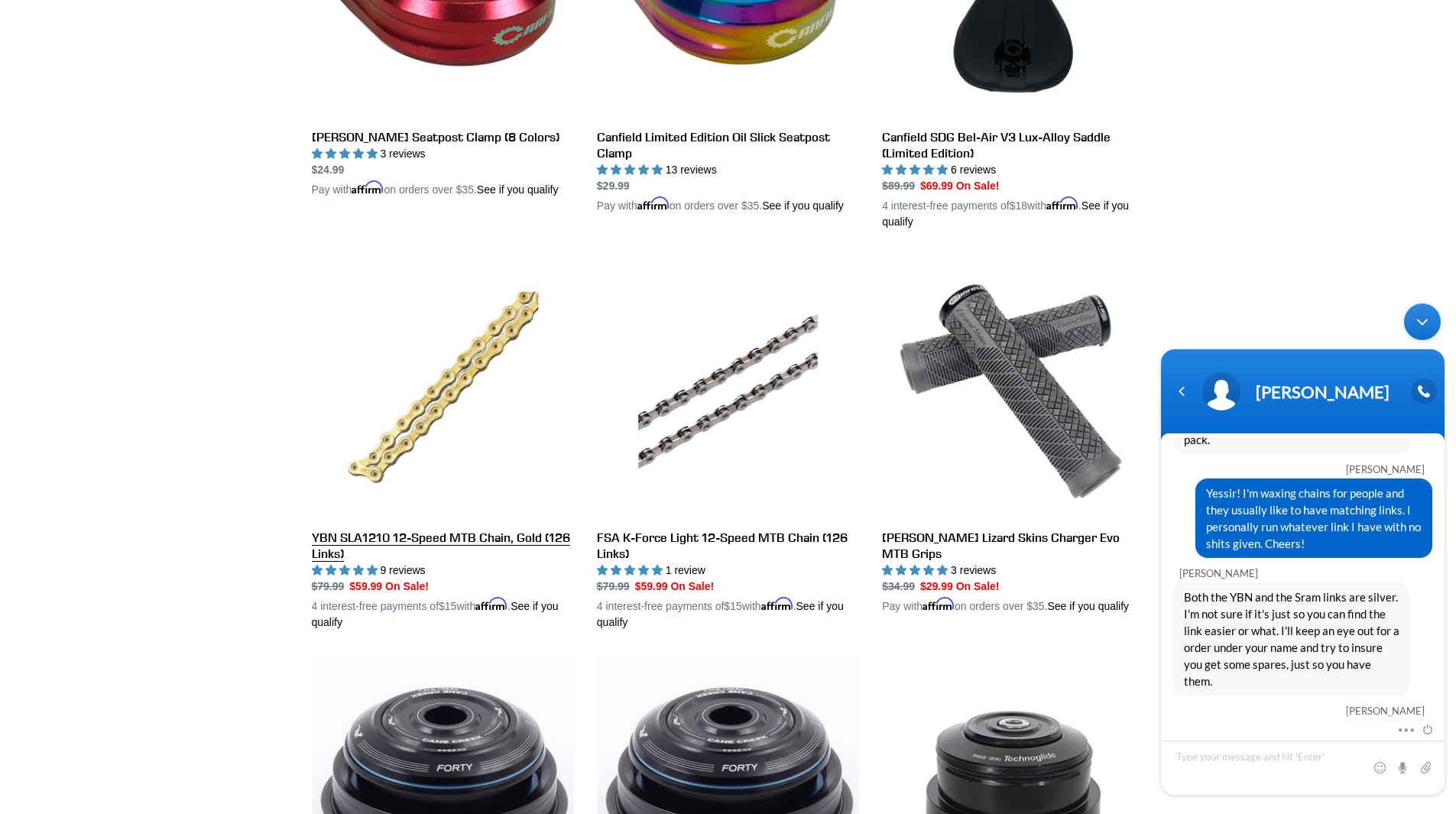
click at [382, 532] on link "YBN SLA1210 12-Speed MTB Chain, Gold (126 Links)" at bounding box center [442, 443] width 262 height 374
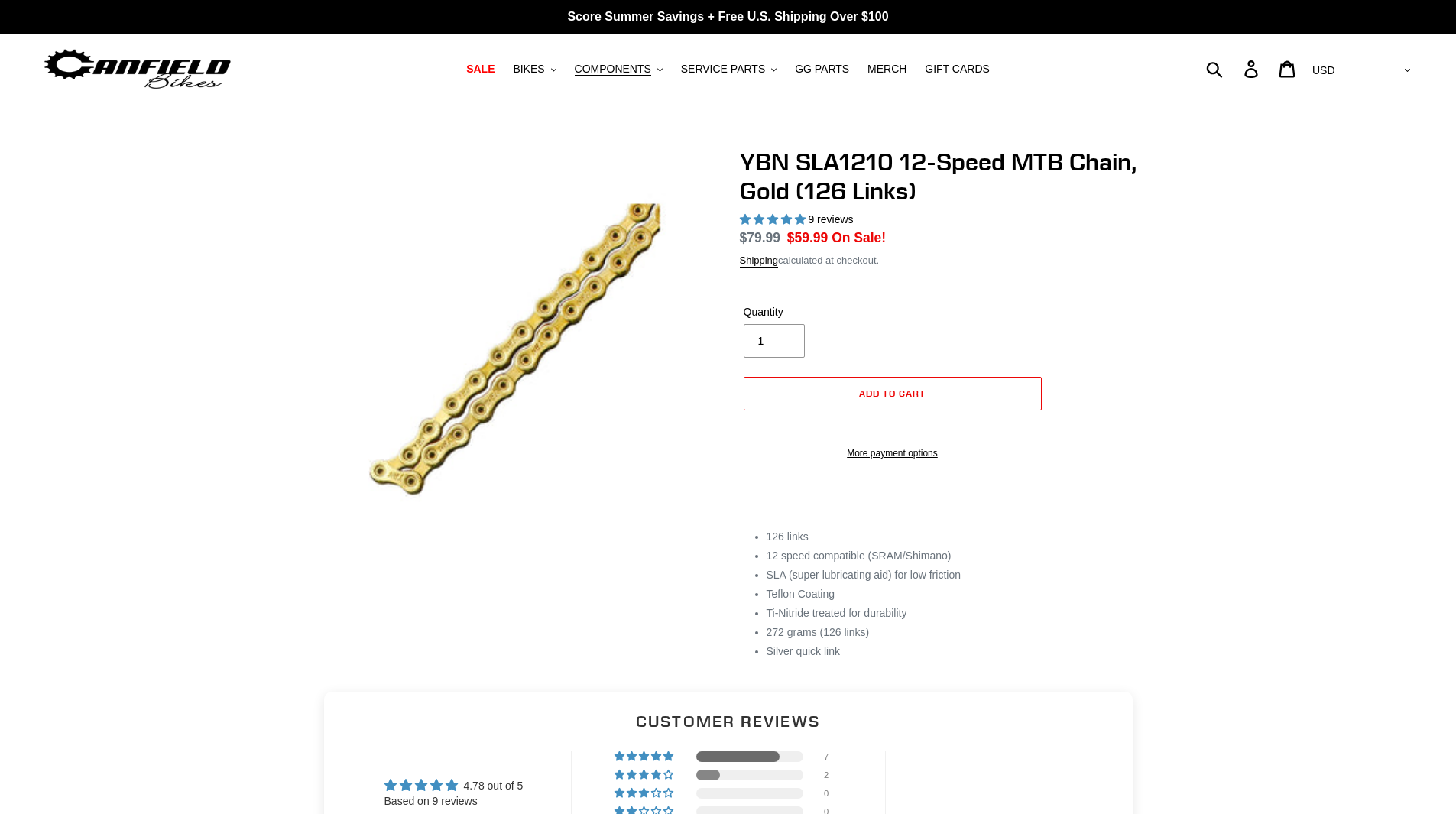
select select "highest-rating"
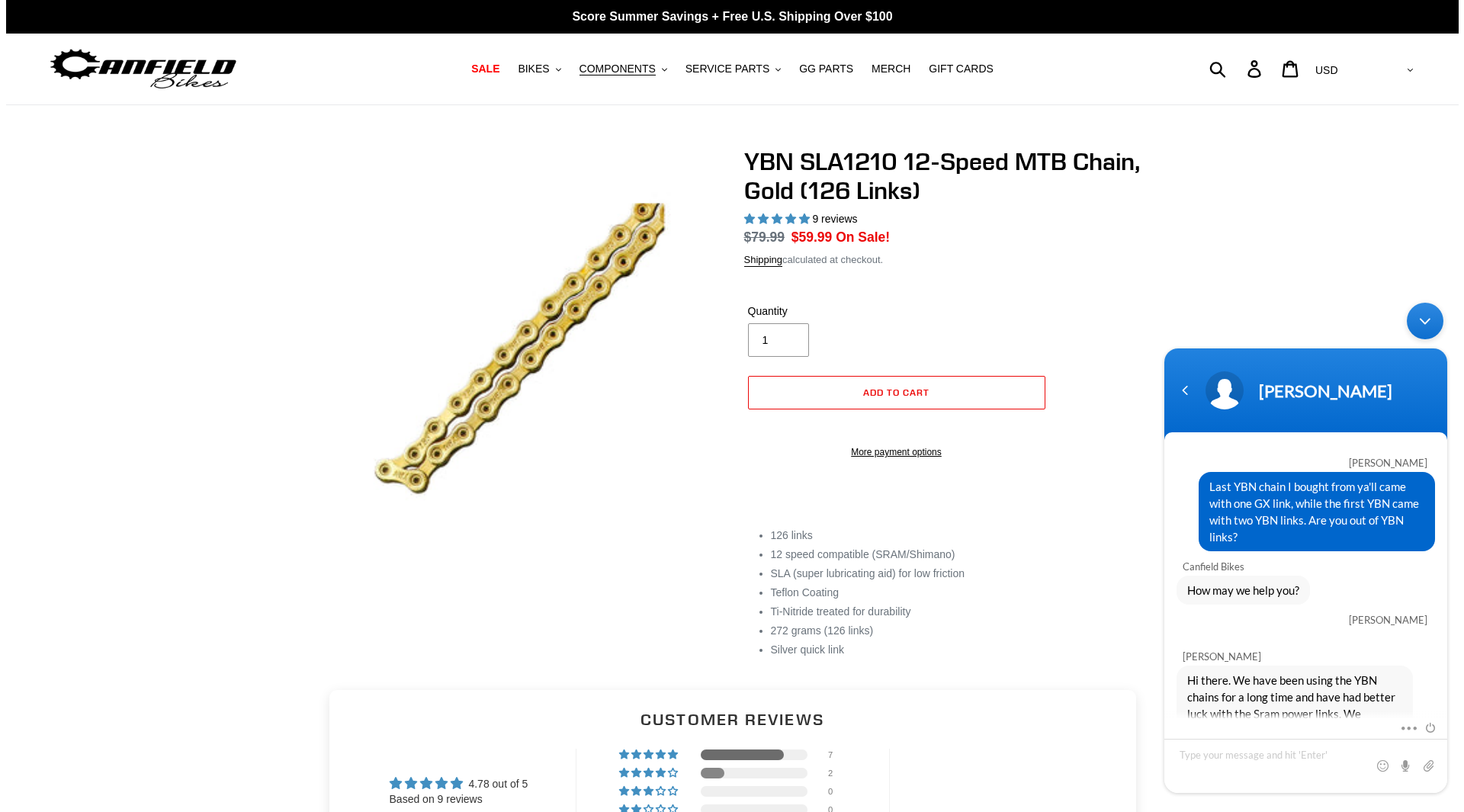
scroll to position [533, 0]
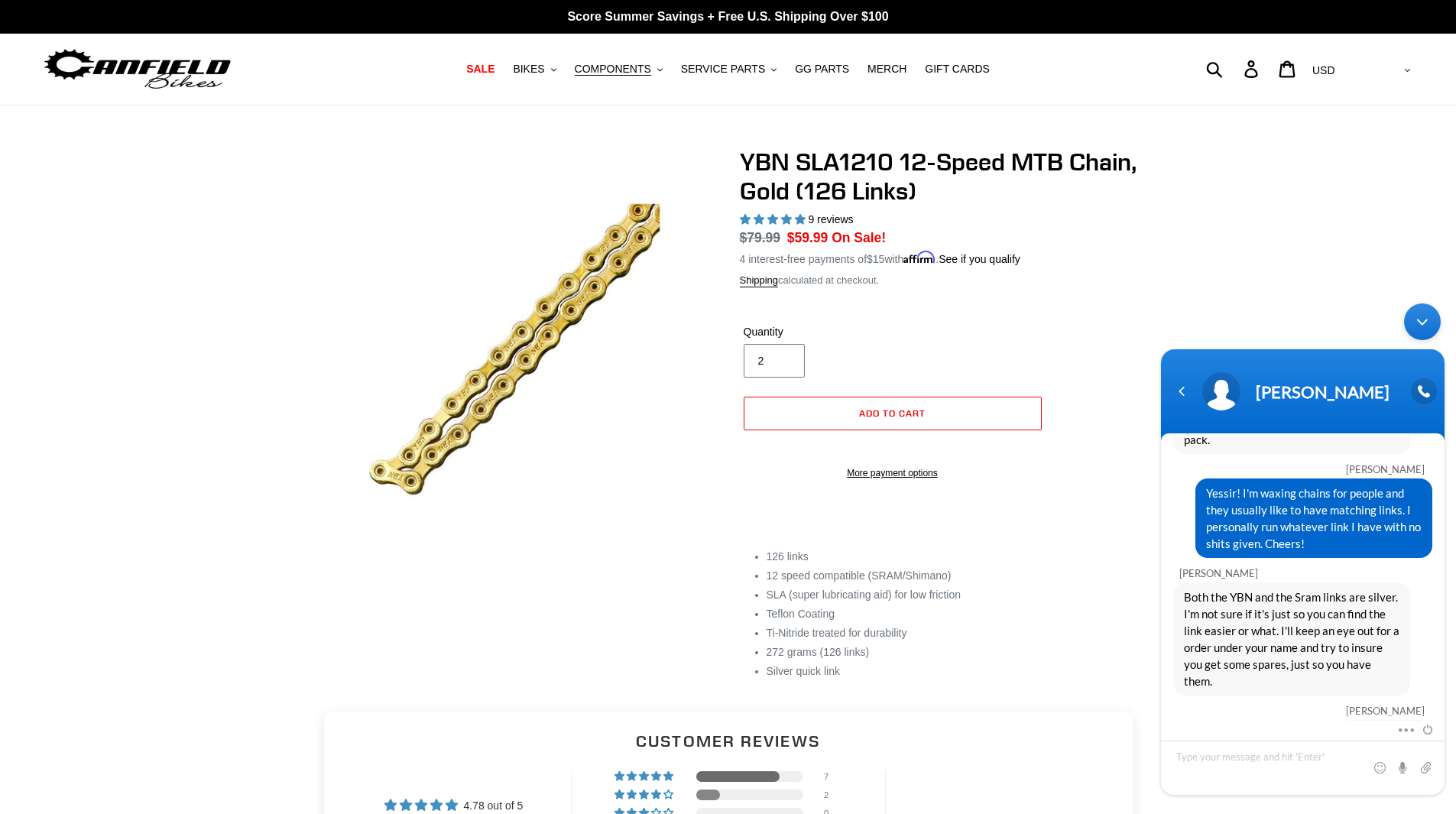
type input "2"
click at [783, 354] on input "2" at bounding box center [774, 361] width 61 height 34
click at [868, 411] on span "Add to cart" at bounding box center [892, 412] width 67 height 11
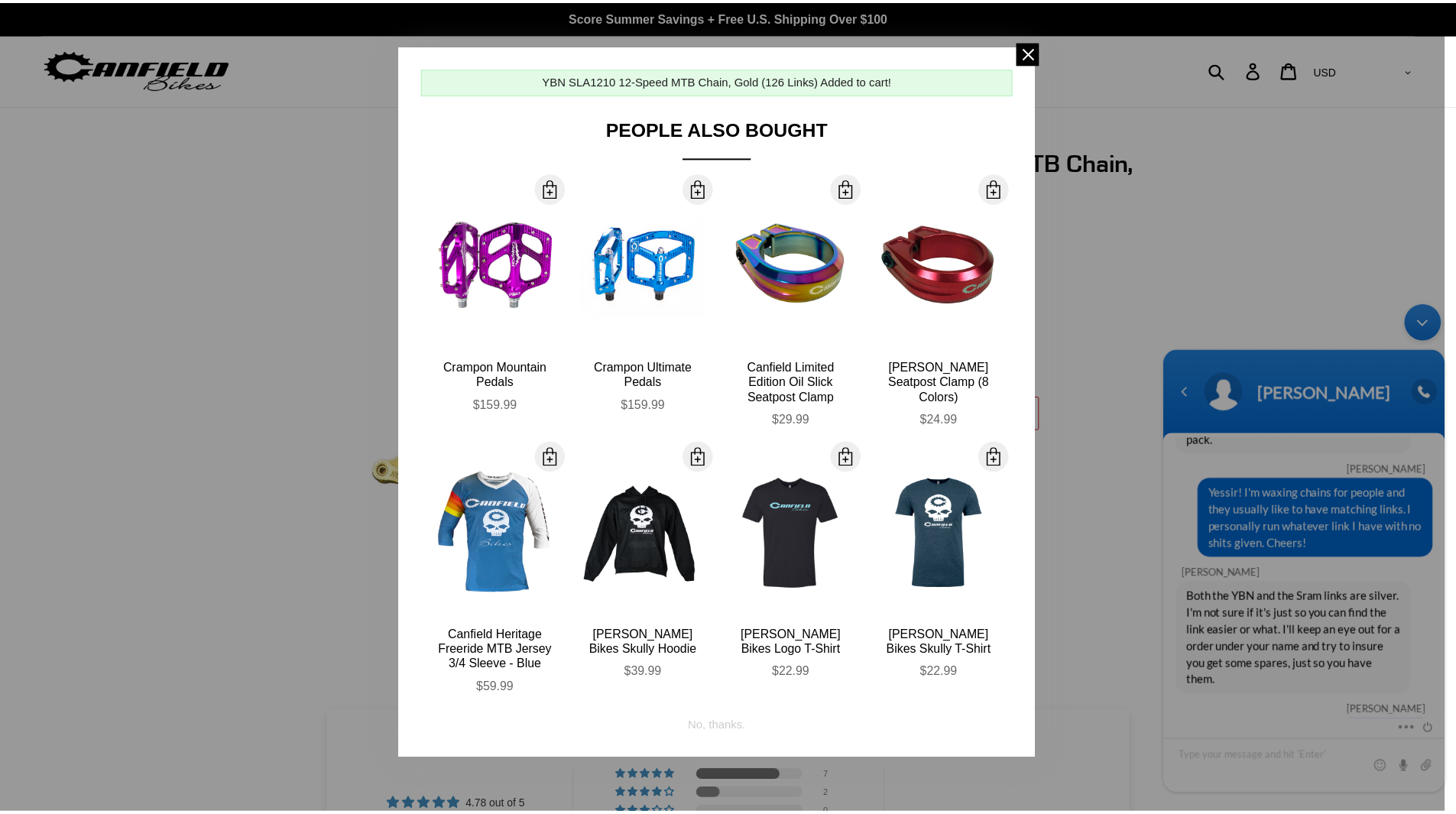
scroll to position [605, 0]
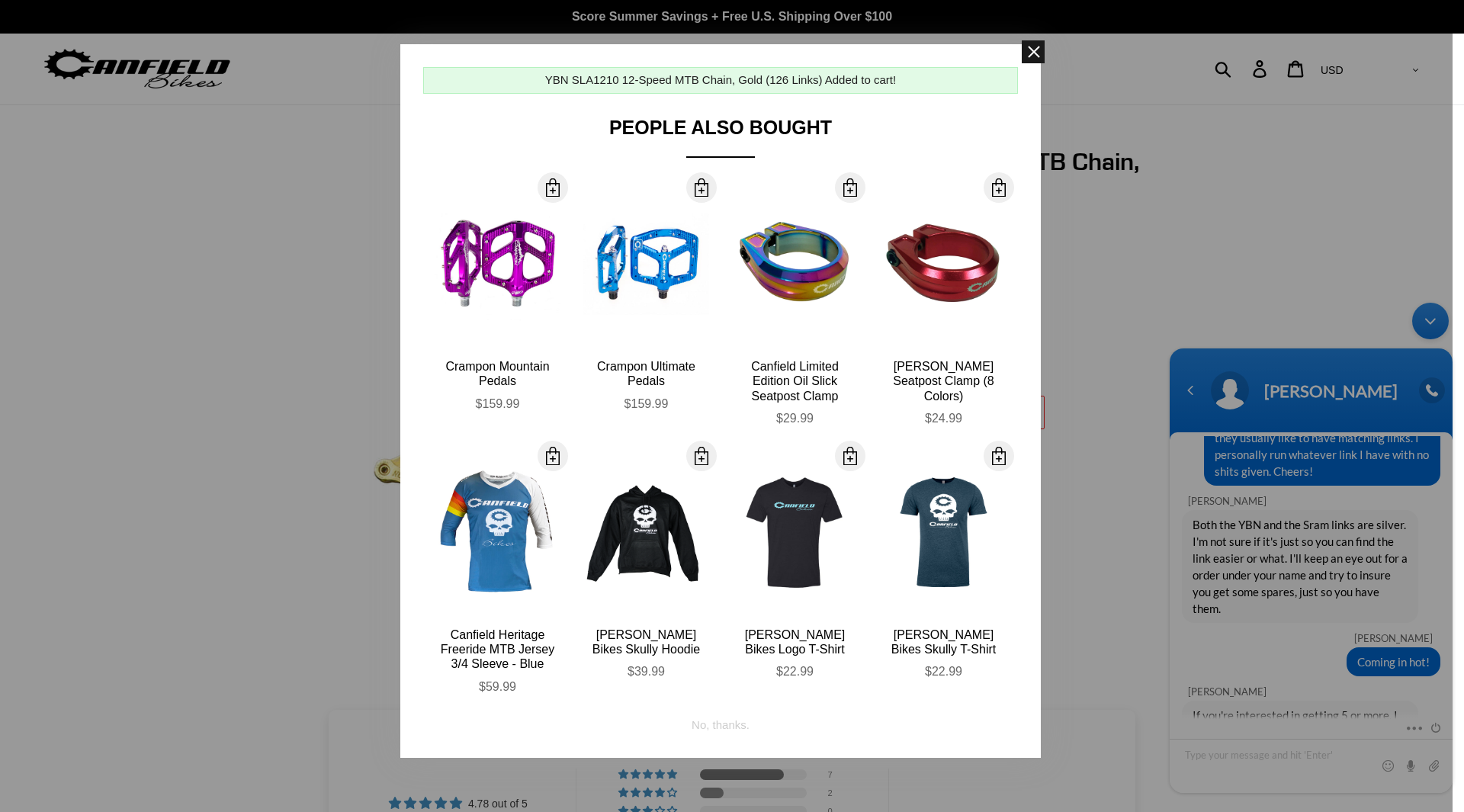
click at [1037, 54] on span at bounding box center [1032, 52] width 23 height 23
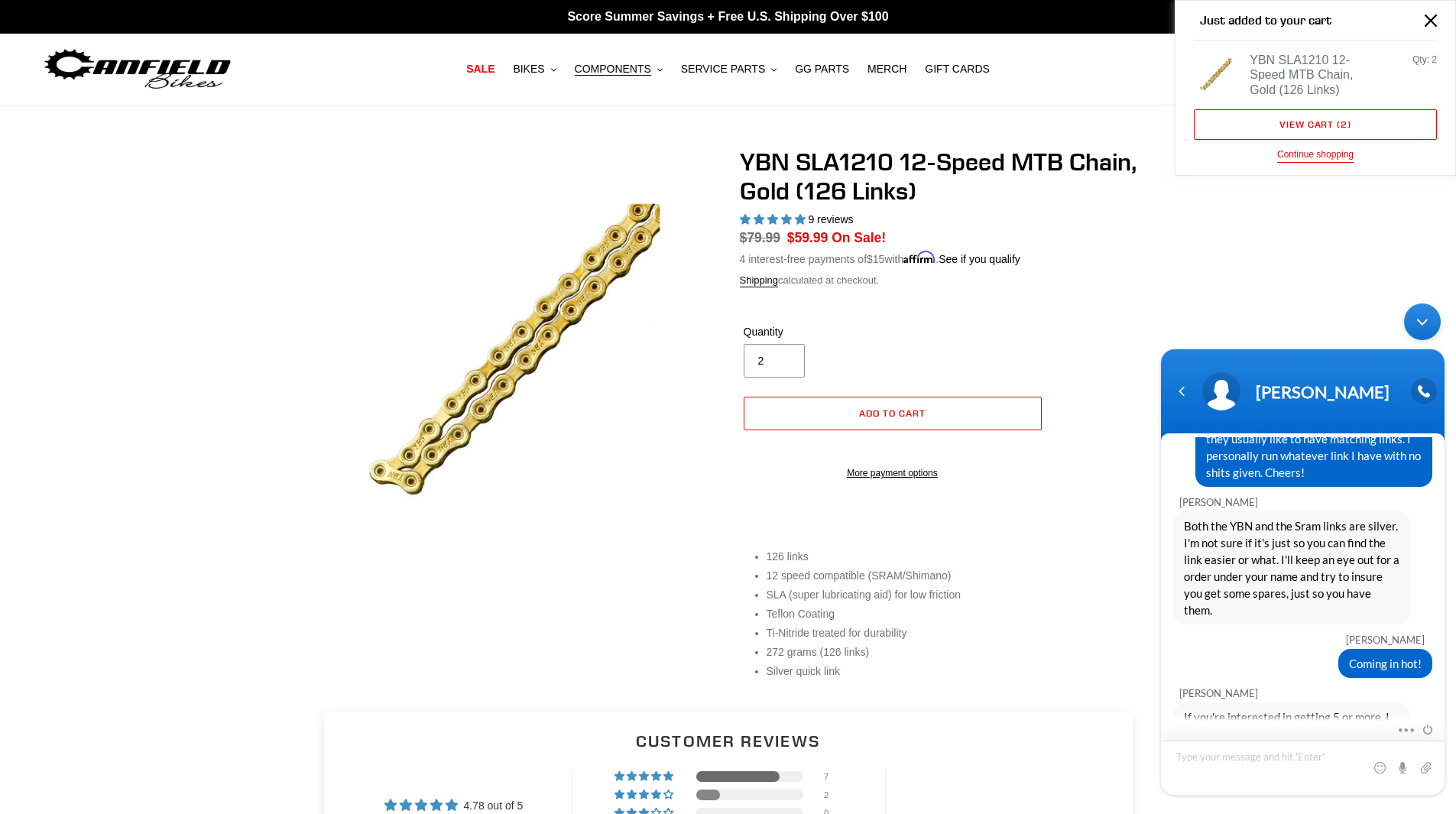
click at [1256, 754] on textarea "Type your message and hit 'Enter'" at bounding box center [1302, 768] width 284 height 54
type textarea "Hmmm... yeah you had them at $39.99 for minute there. Bold."
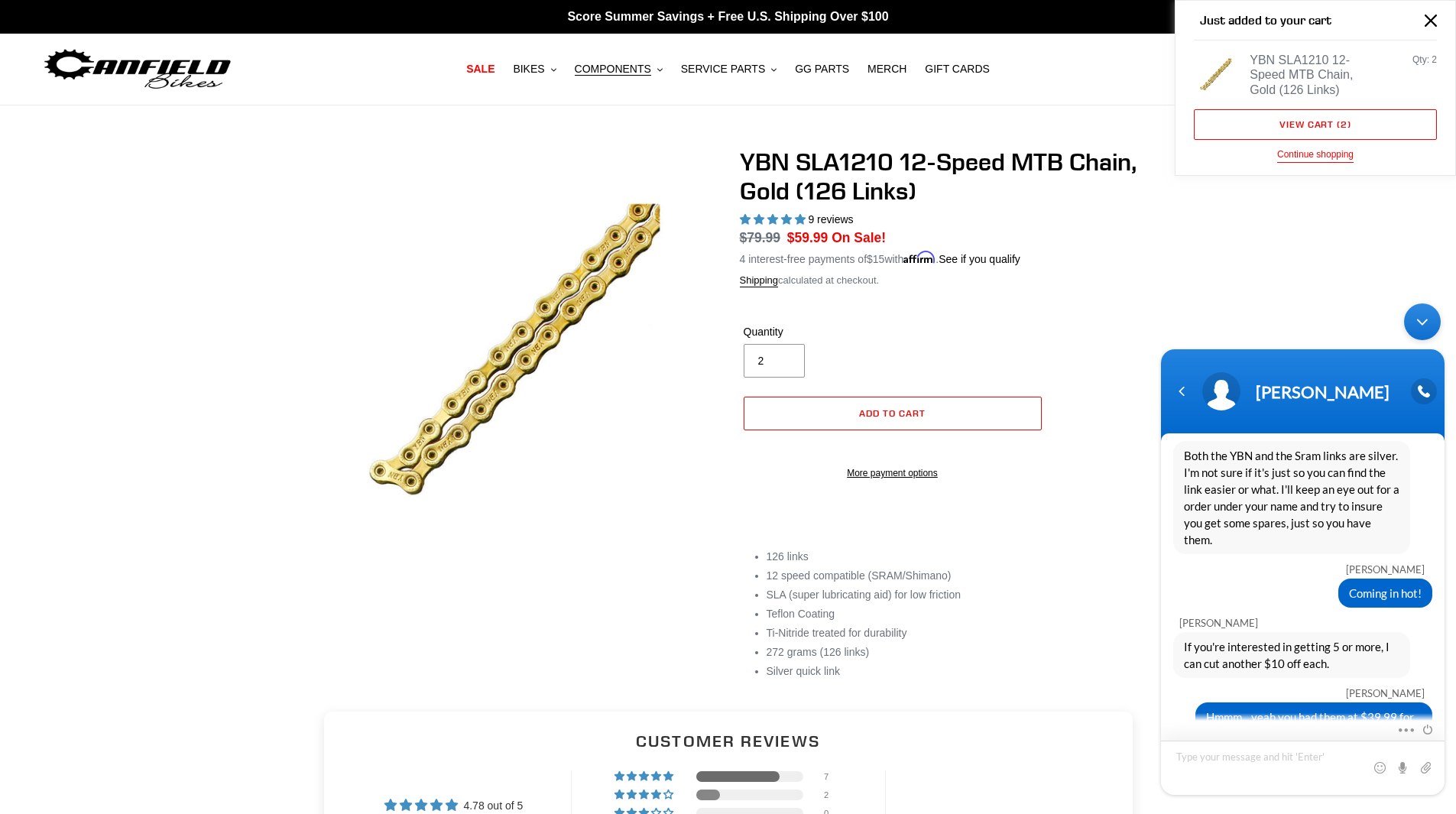
scroll to position [780, 0]
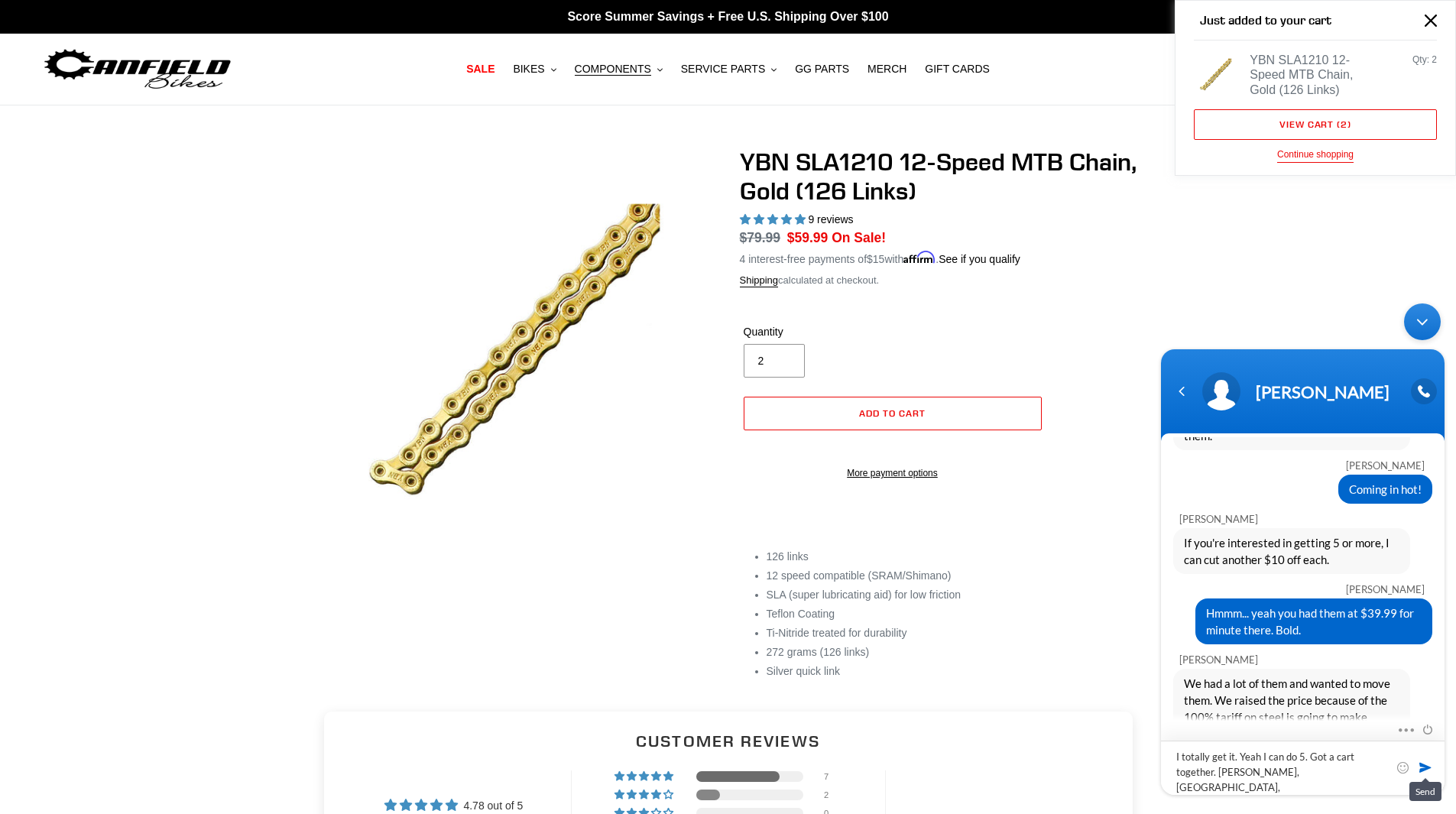
type textarea "I totally get it. Yeah I can do 5. Got a cart together. [PERSON_NAME], [GEOGRAP…"
click at [1425, 769] on span at bounding box center [1424, 767] width 15 height 15
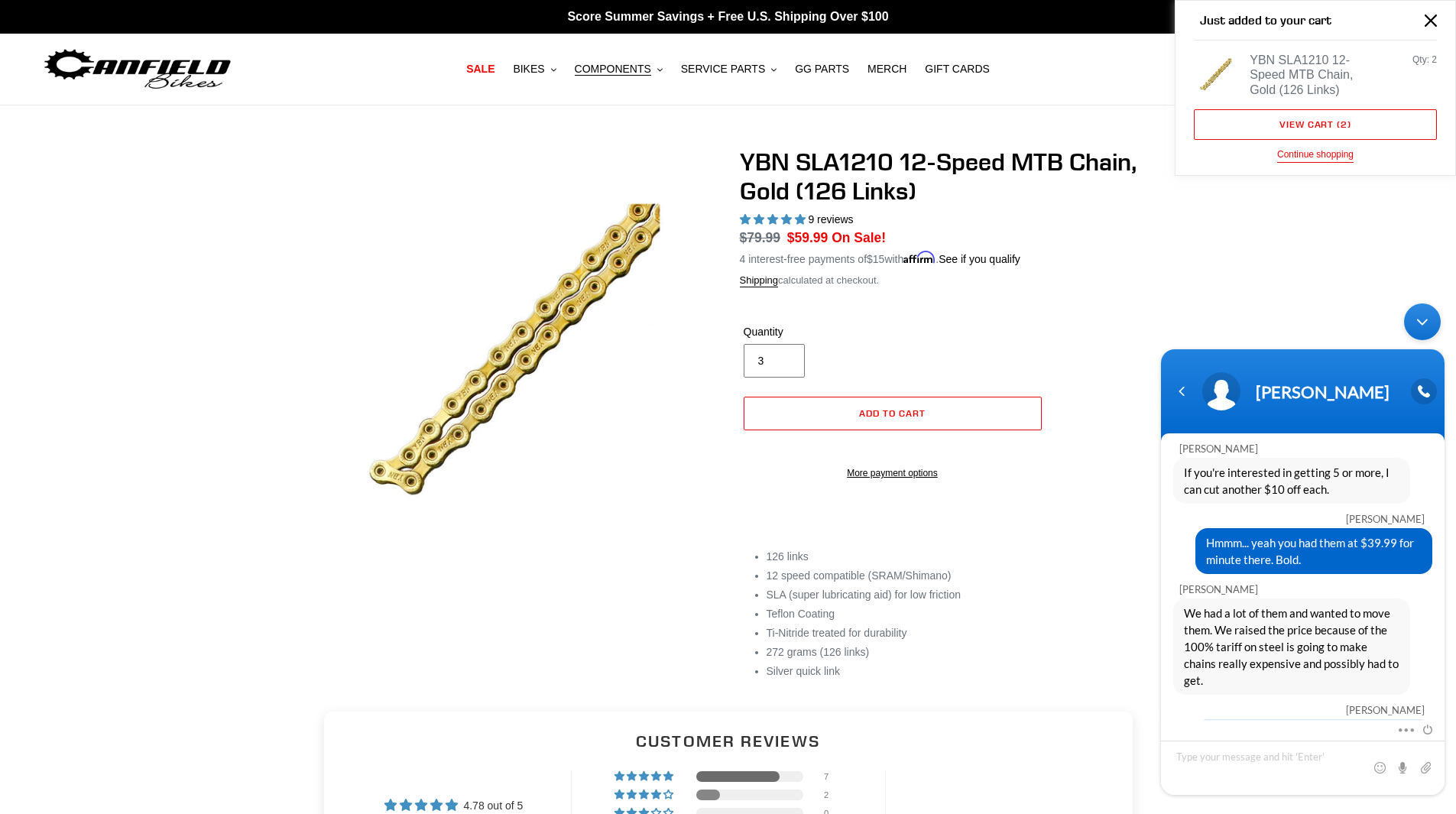
click at [782, 355] on input "3" at bounding box center [774, 361] width 61 height 34
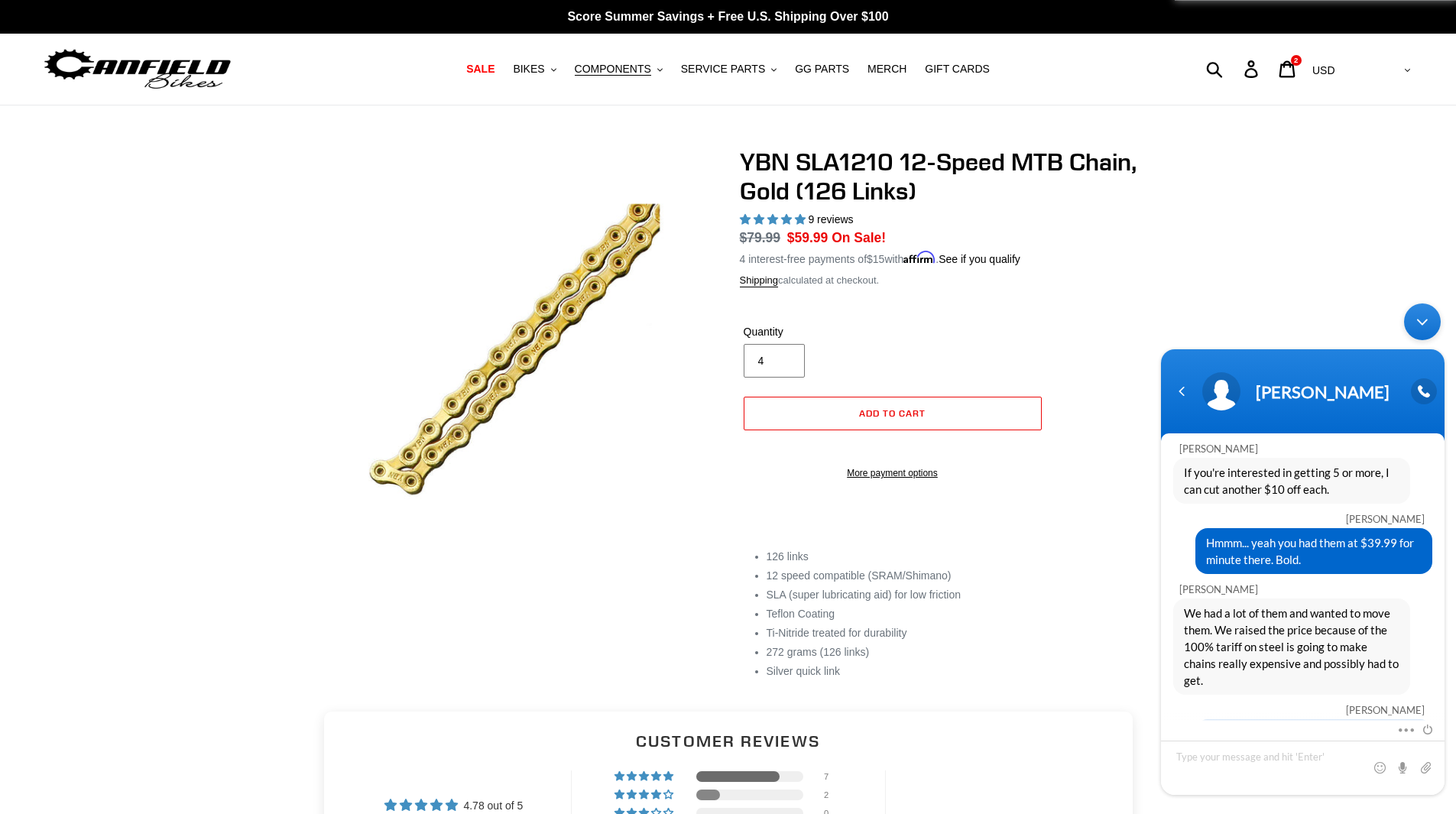
click at [782, 355] on input "4" at bounding box center [774, 361] width 61 height 34
type input "5"
click at [782, 355] on input "5" at bounding box center [774, 361] width 61 height 34
click at [1295, 71] on icon at bounding box center [1286, 69] width 17 height 18
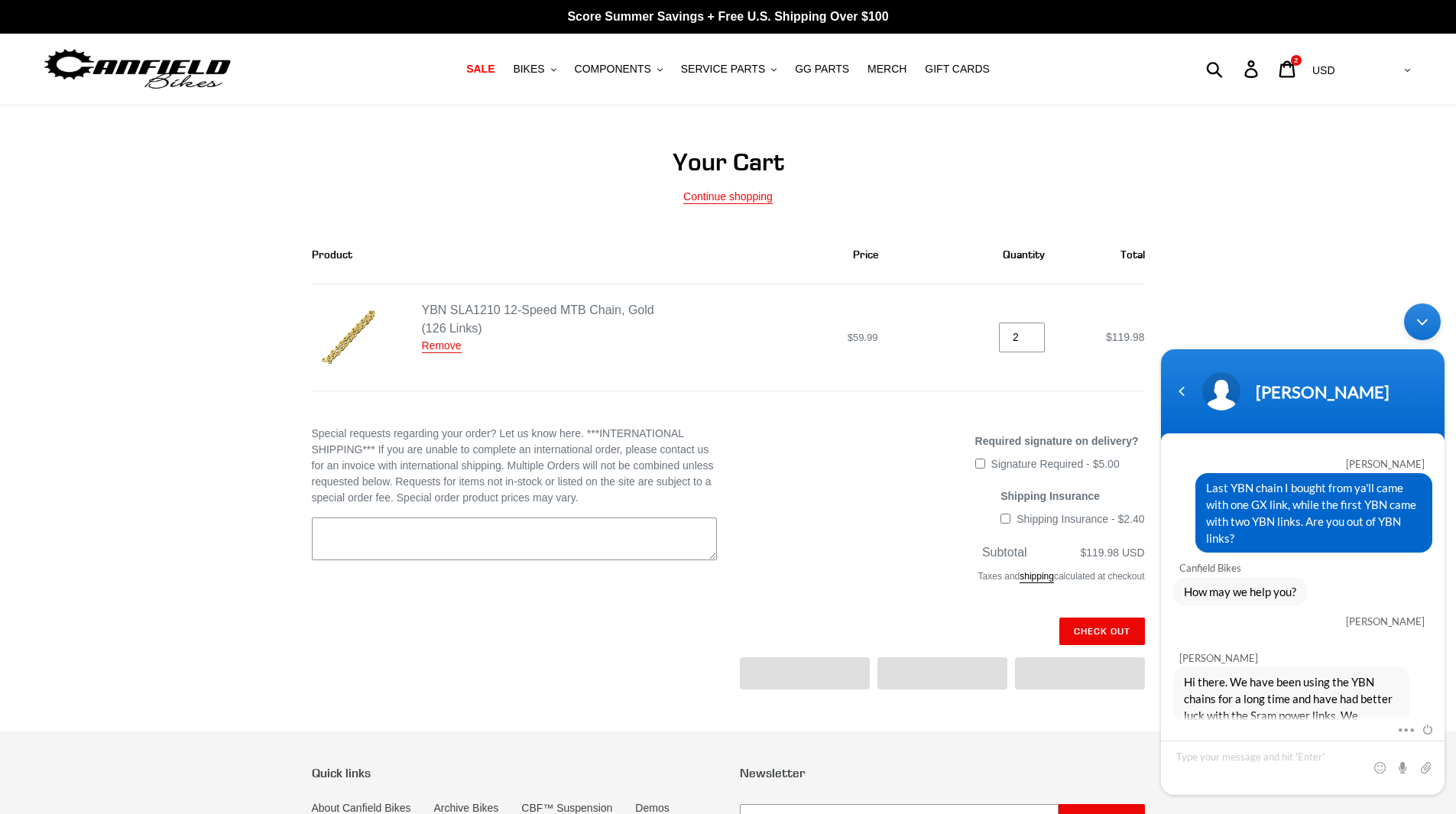
scroll to position [850, 0]
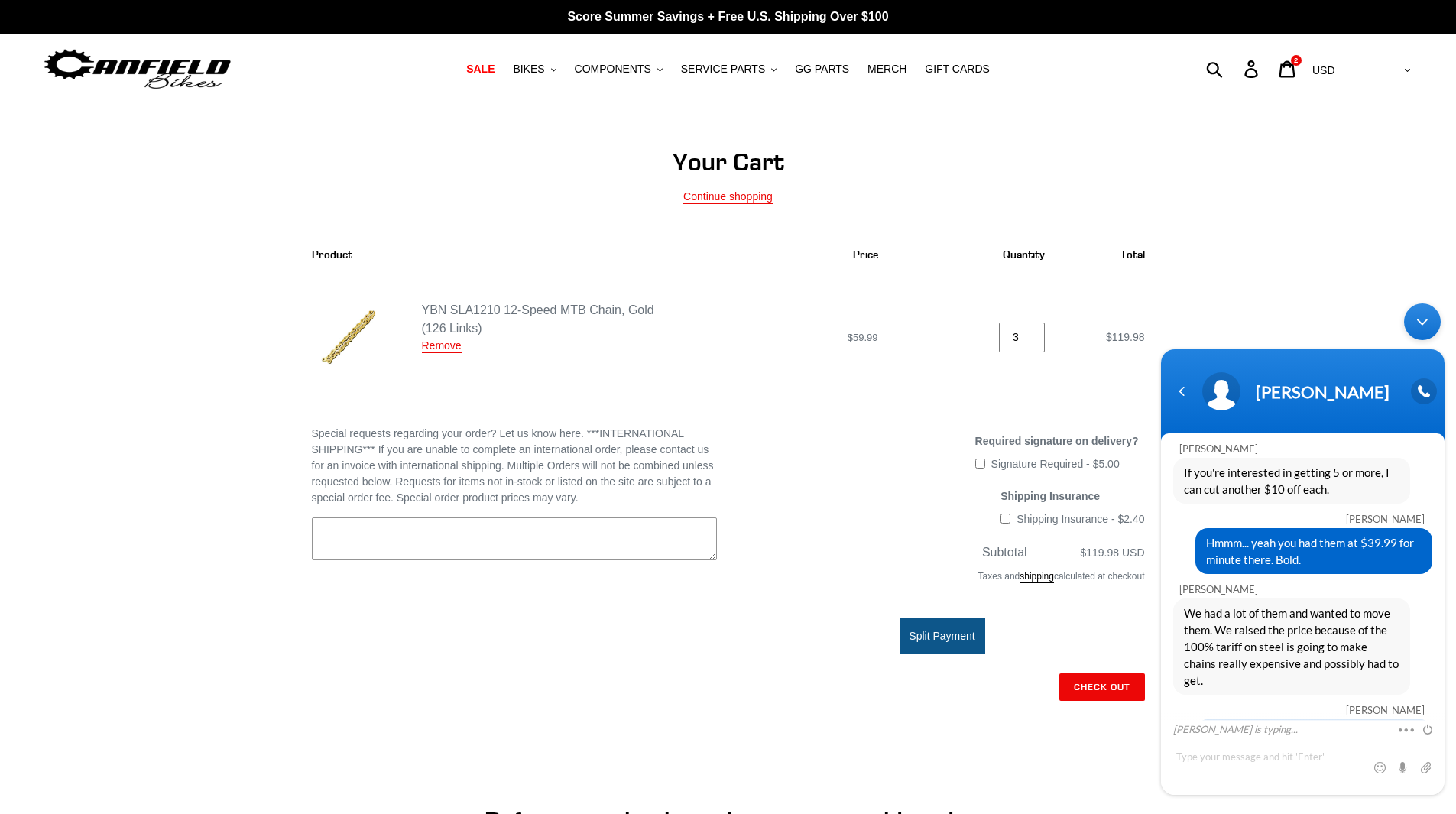
click at [1034, 332] on input "3" at bounding box center [1022, 338] width 46 height 30
click at [1034, 332] on input "4" at bounding box center [1022, 338] width 46 height 30
type input "5"
click at [1034, 332] on input "5" at bounding box center [1022, 338] width 46 height 30
click at [715, 547] on textarea "Special requests regarding your order? Let us know here. ***INTERNATIONAL SHIPP…" at bounding box center [514, 538] width 405 height 43
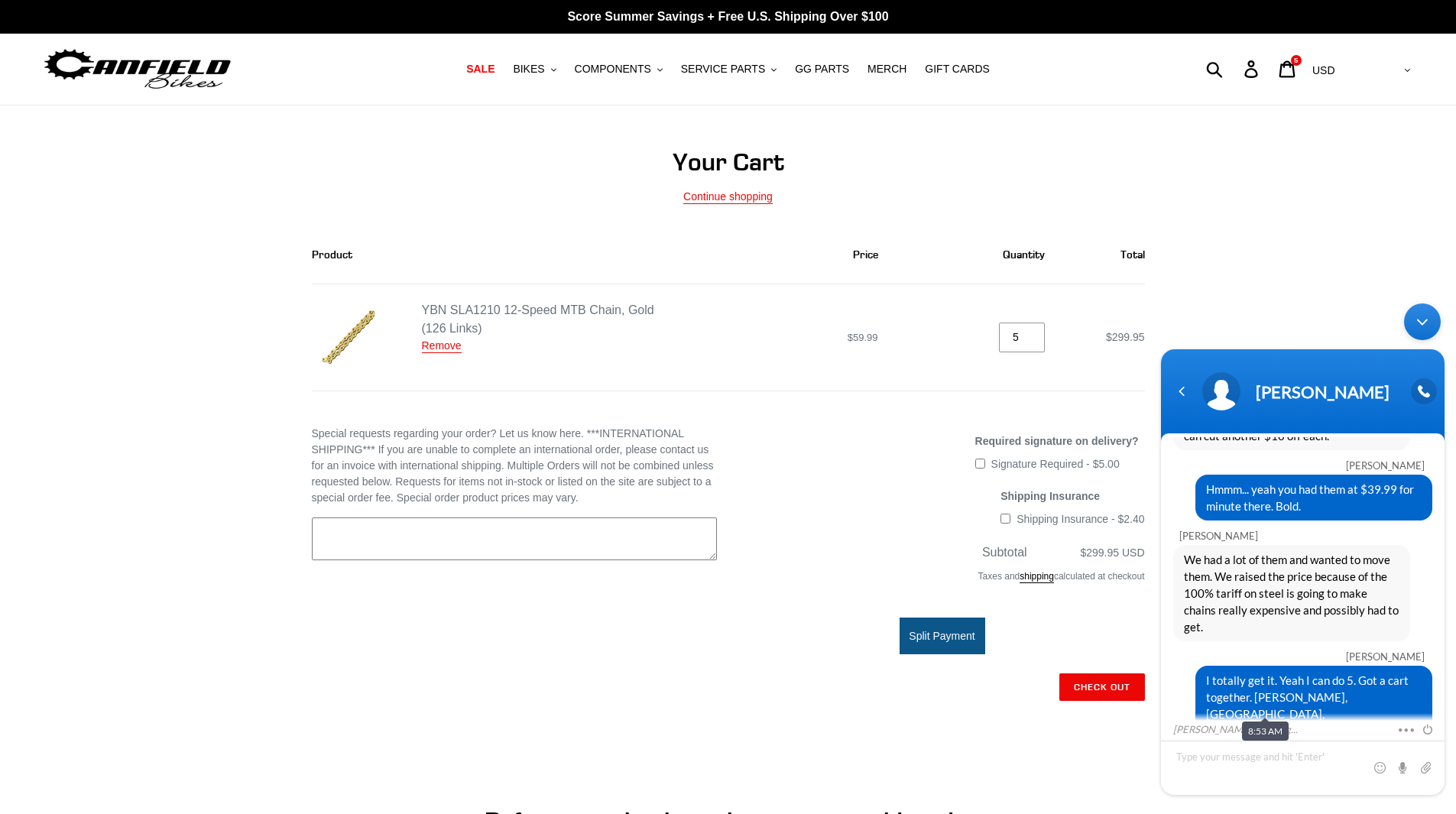
scroll to position [936, 0]
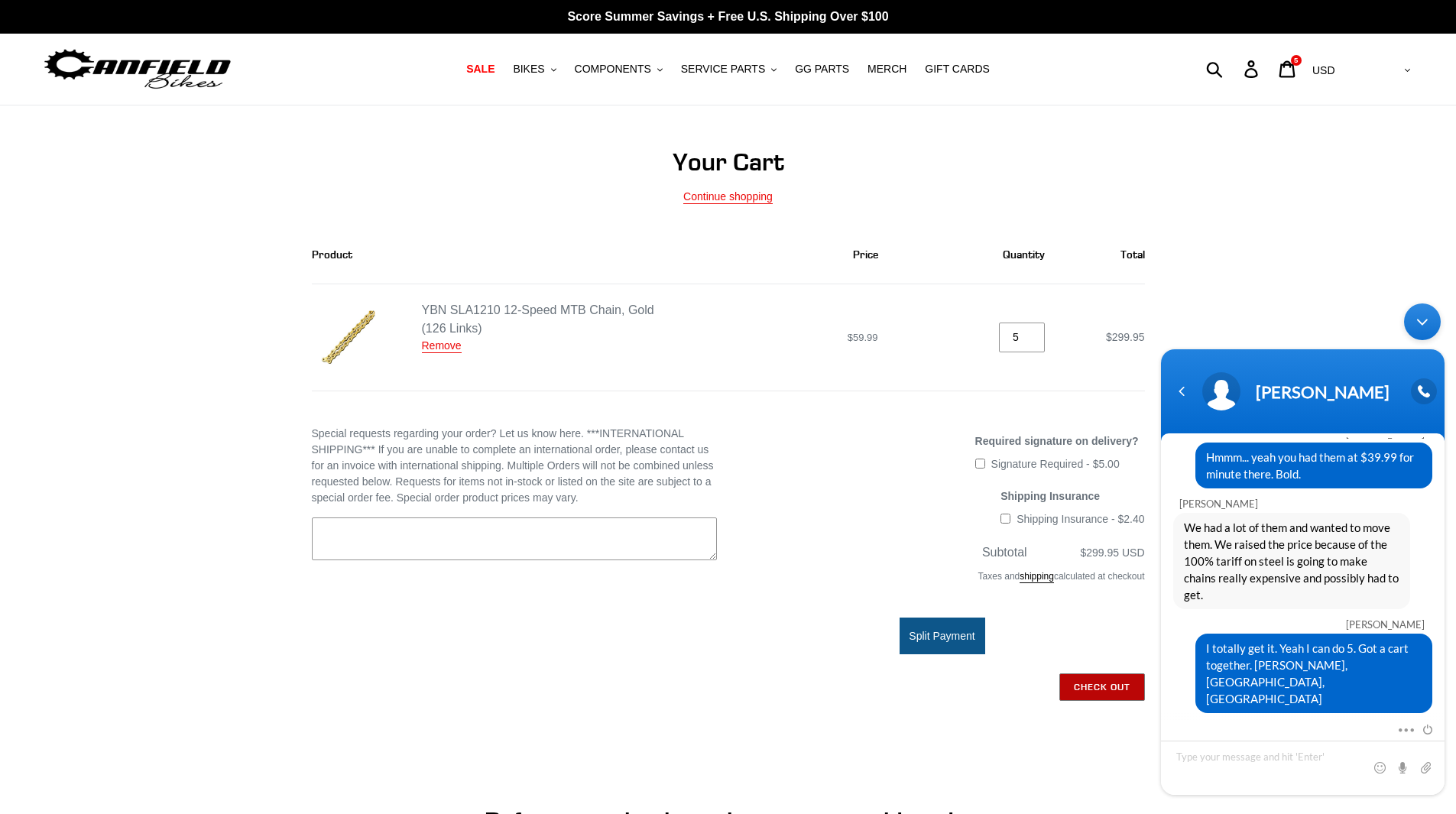
click at [1092, 678] on input "Check out" at bounding box center [1102, 687] width 86 height 28
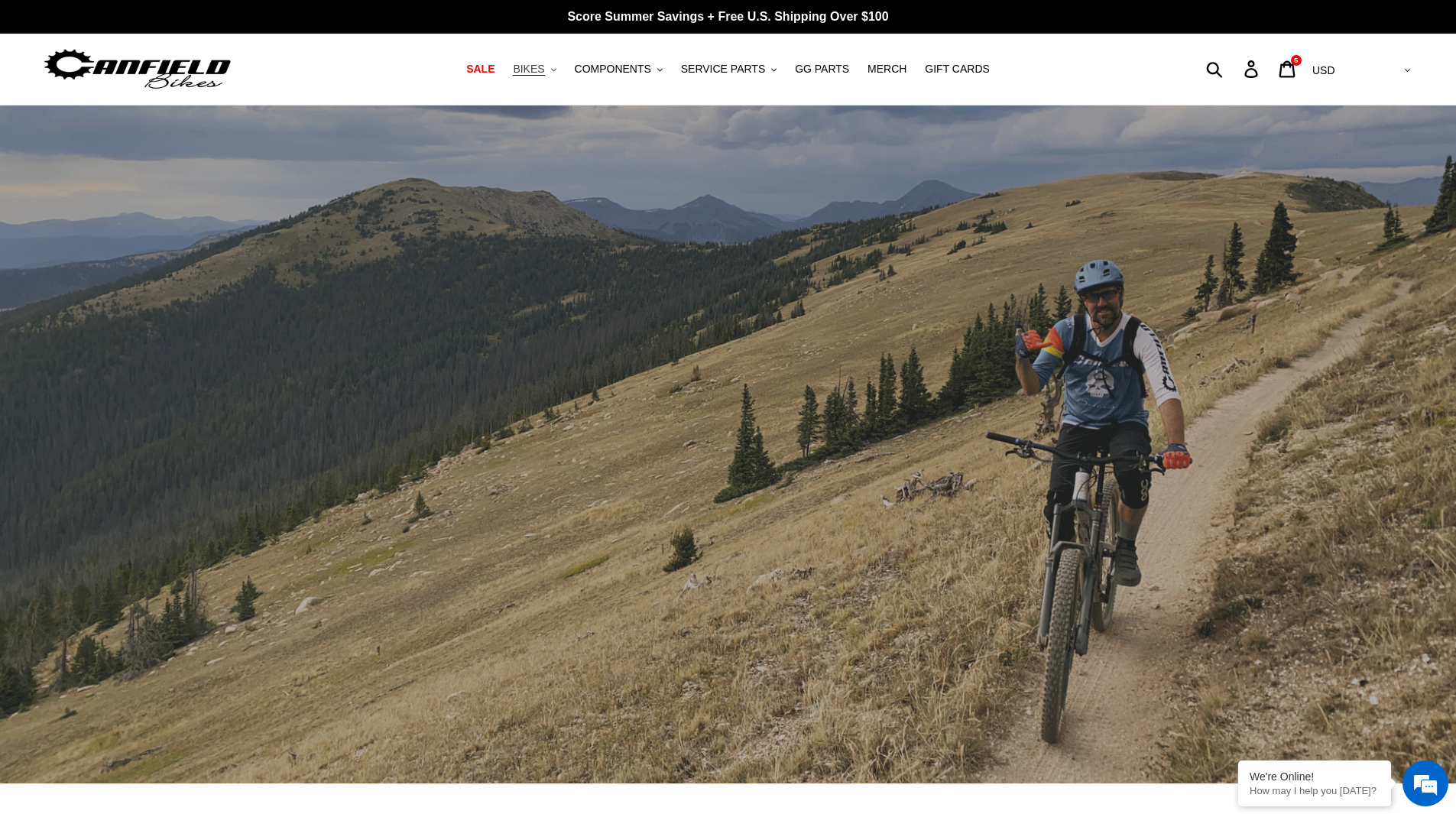
scroll to position [975, 0]
click at [544, 67] on span "BIKES" at bounding box center [527, 69] width 31 height 13
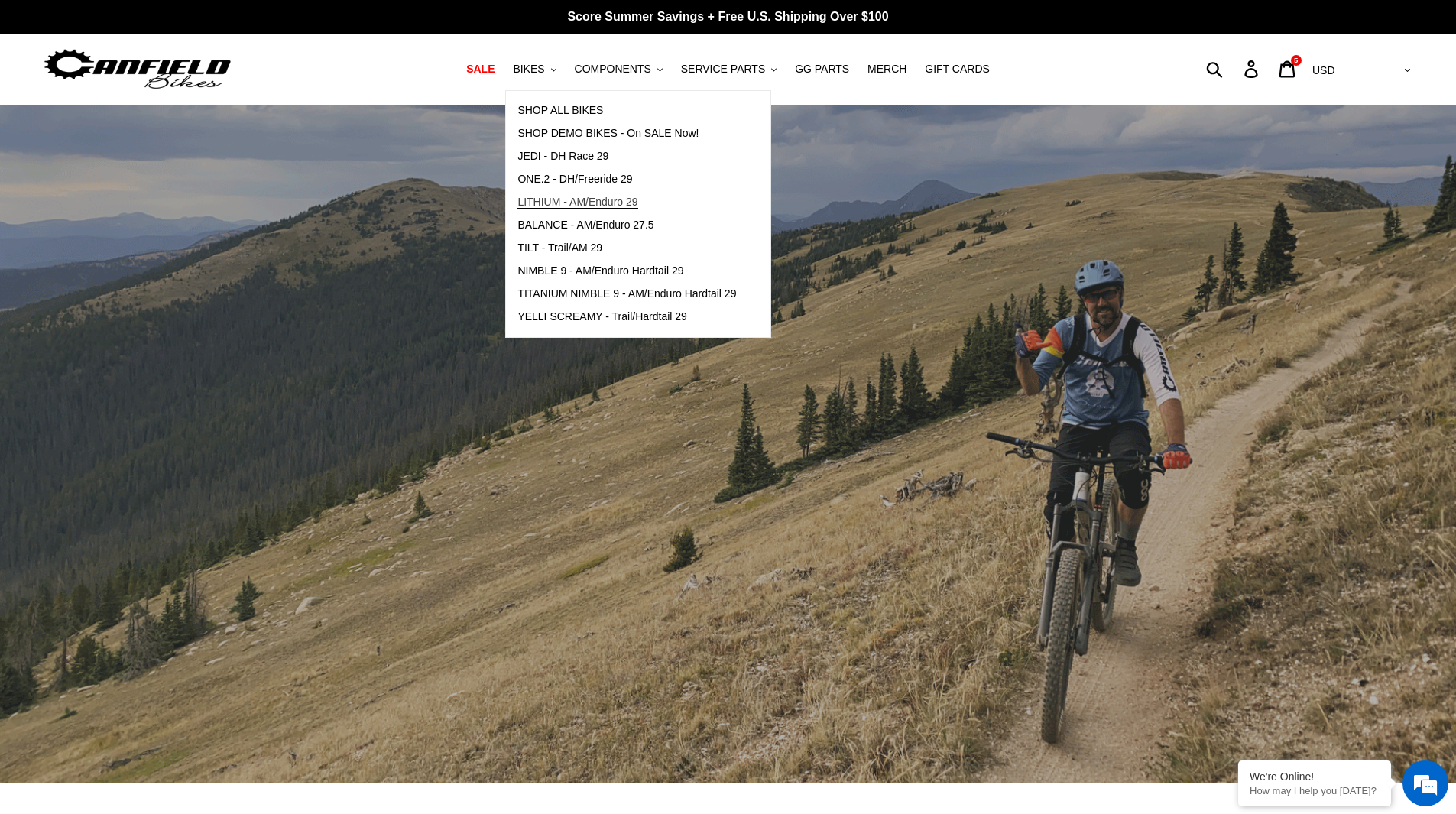
click at [568, 198] on span "LITHIUM - AM/Enduro 29" at bounding box center [577, 202] width 120 height 13
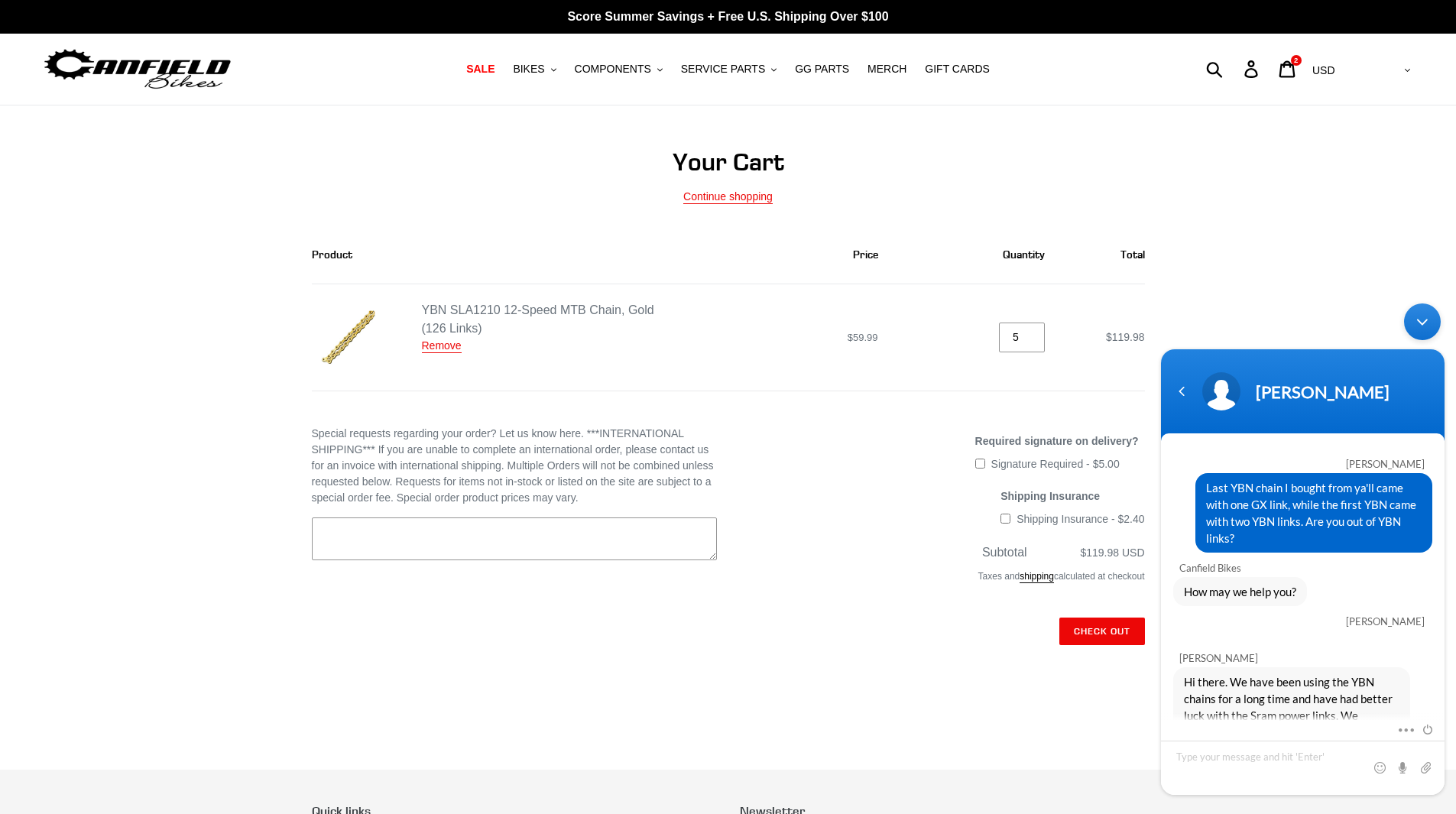
scroll to position [936, 0]
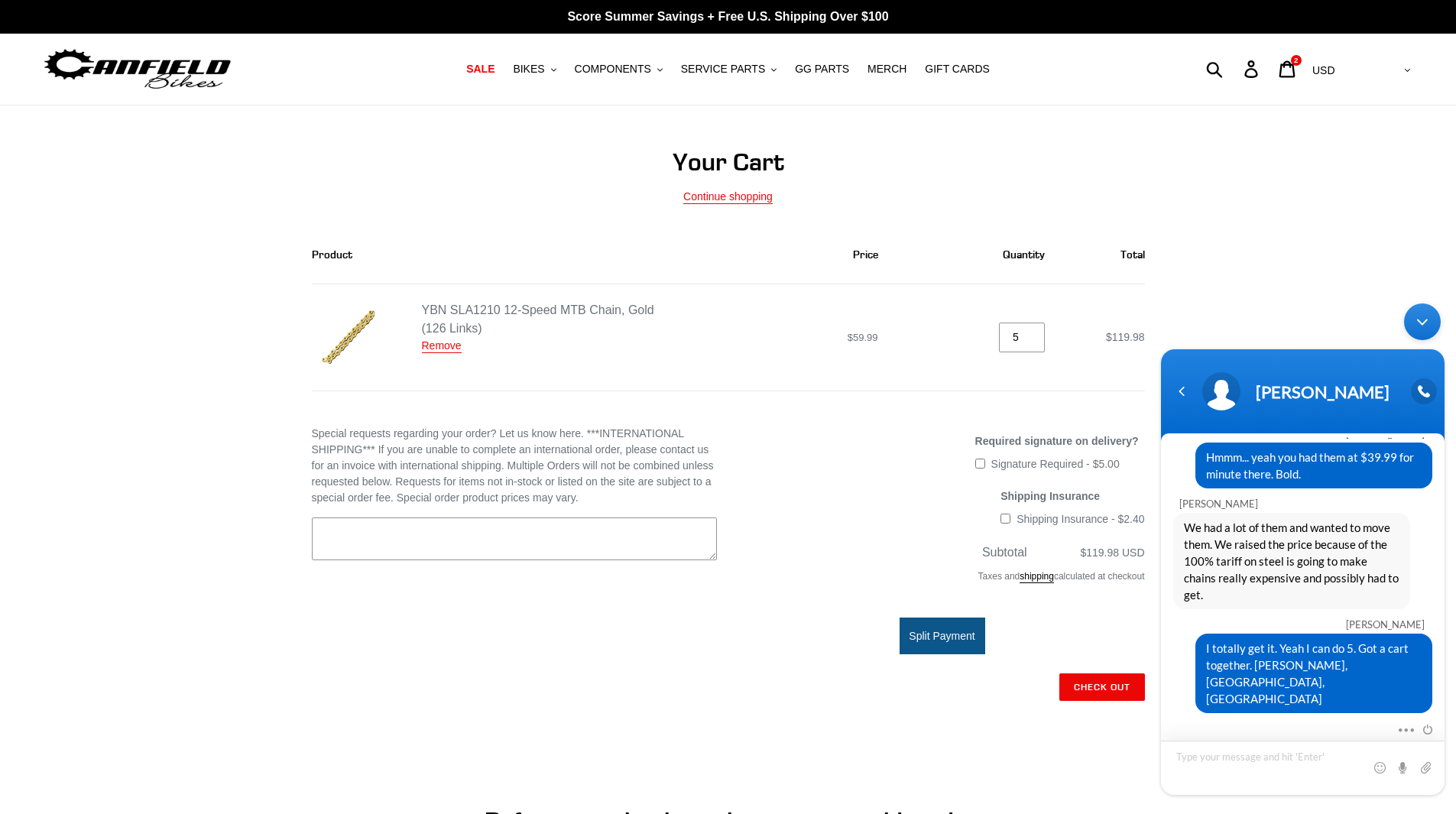
click at [1224, 758] on textarea "Type your message and hit 'Enter'" at bounding box center [1302, 768] width 284 height 54
click at [1401, 767] on span at bounding box center [1402, 767] width 15 height 15
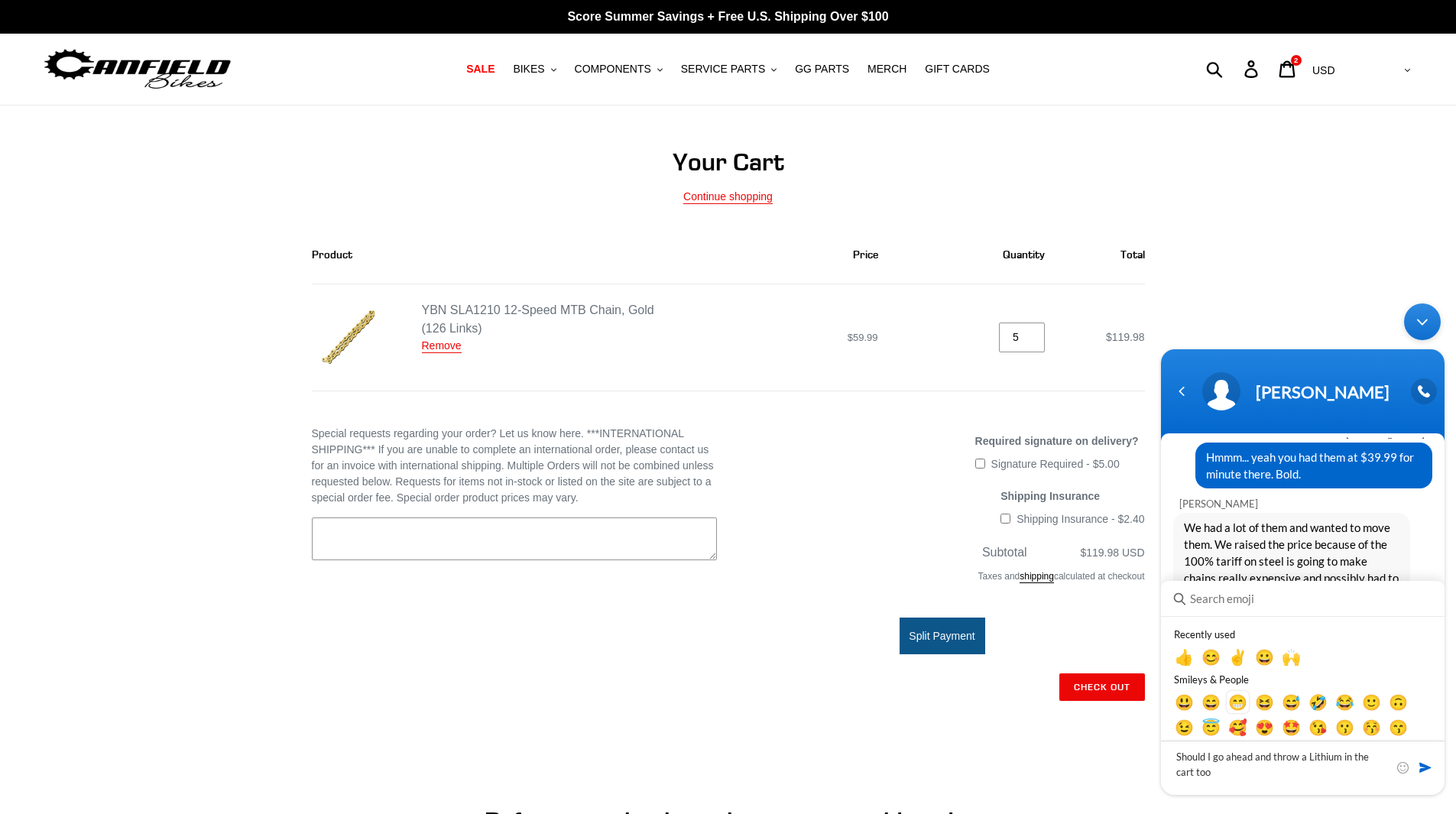
click at [1240, 707] on em "😁" at bounding box center [1237, 701] width 19 height 18
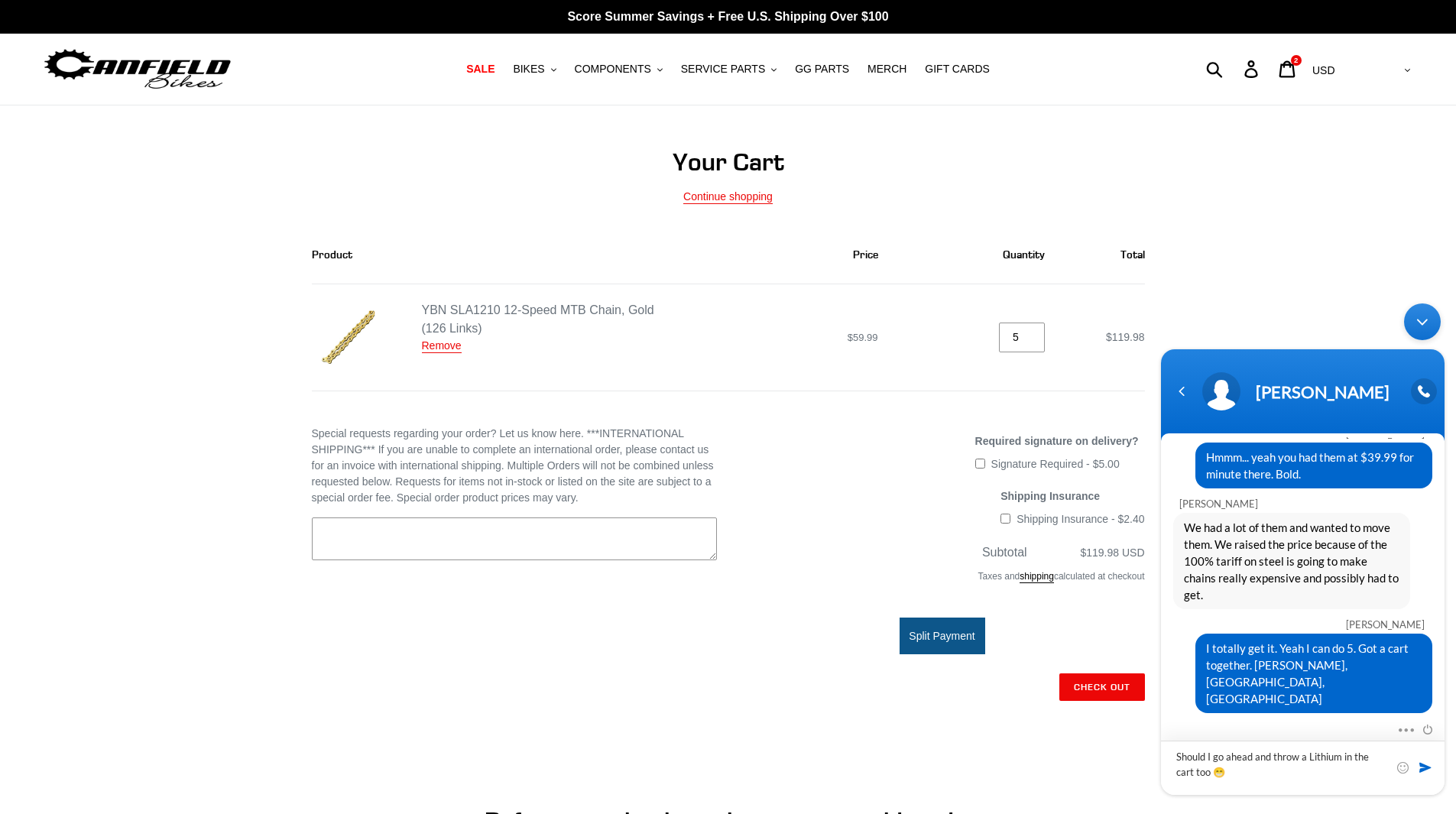
click at [1310, 773] on textarea "Should I go ahead and throw a Lithium in the cart too 😁" at bounding box center [1302, 768] width 284 height 54
type textarea "S"
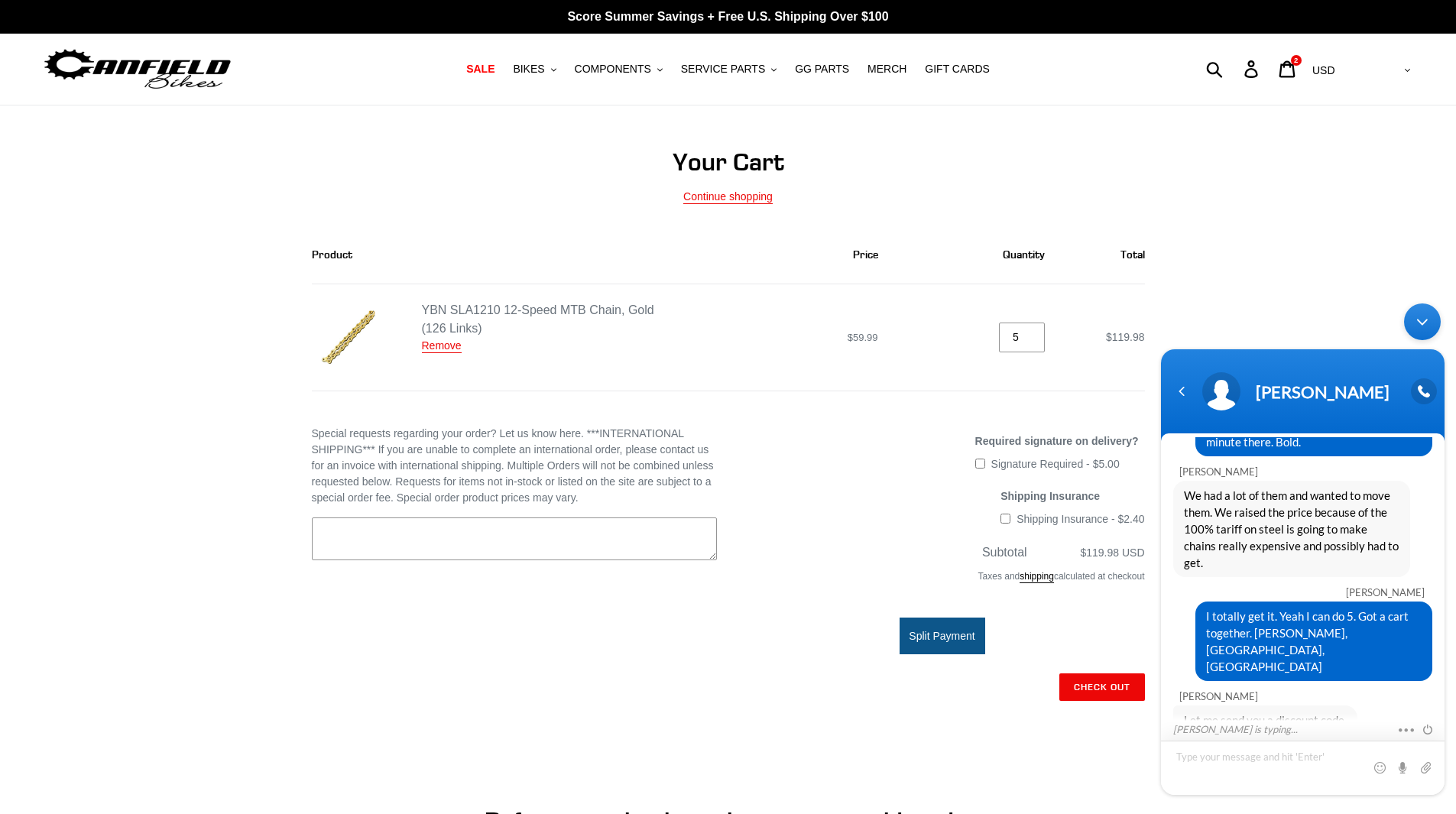
scroll to position [1000, 0]
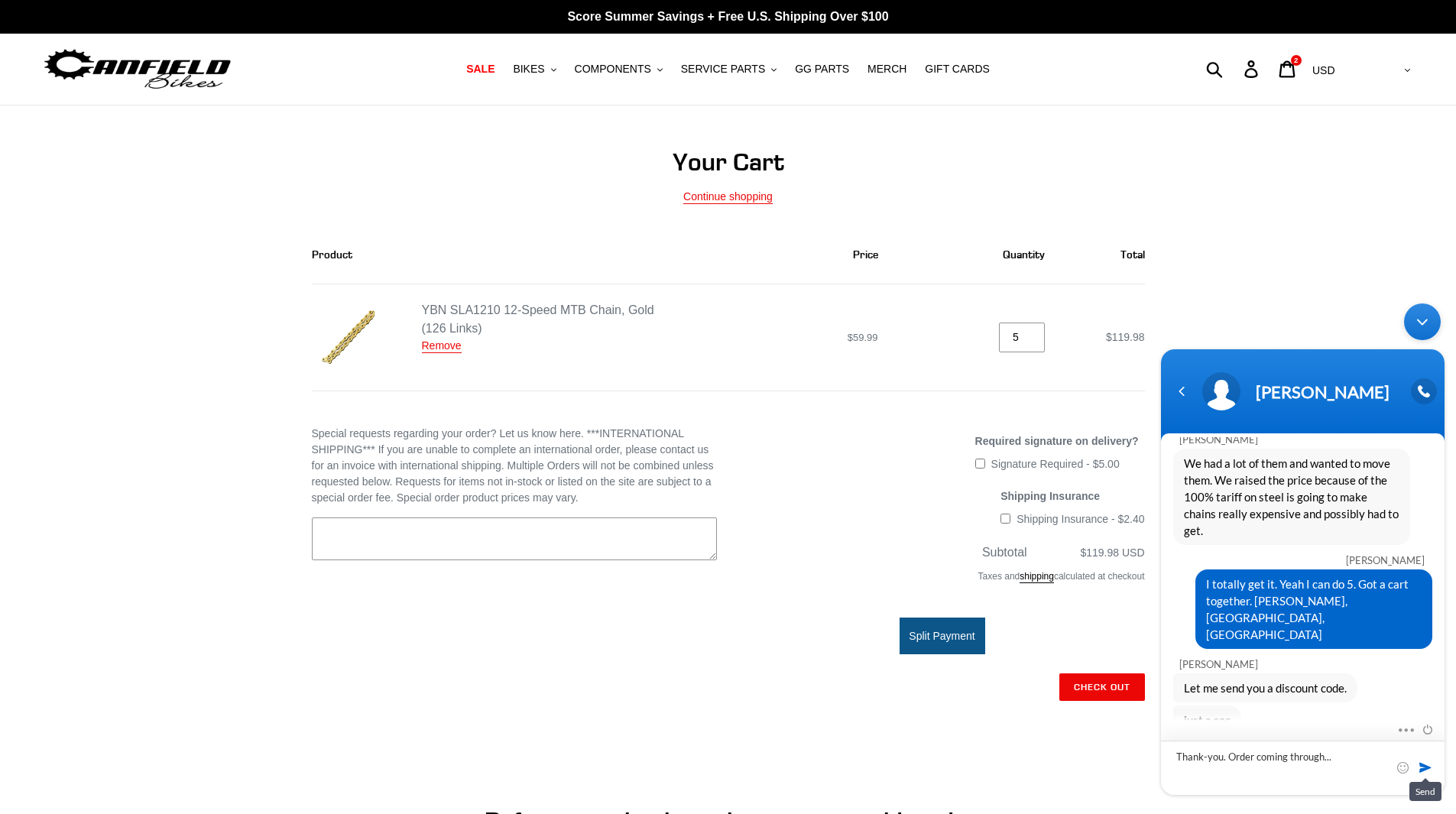
type textarea "Thank-you. Order coming through..."
click at [1424, 767] on span at bounding box center [1424, 767] width 15 height 15
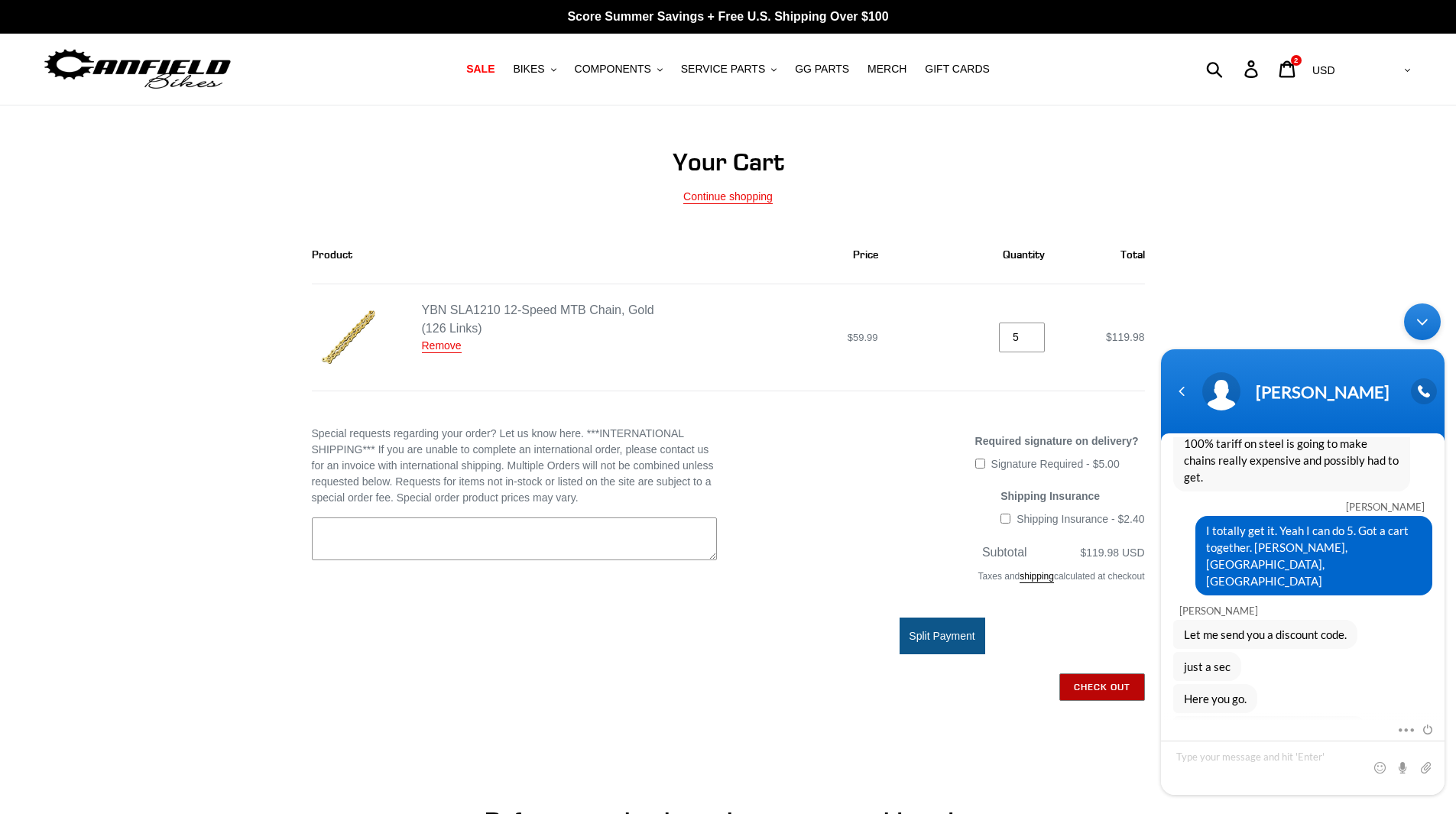
click at [1111, 692] on input "Check out" at bounding box center [1102, 687] width 86 height 28
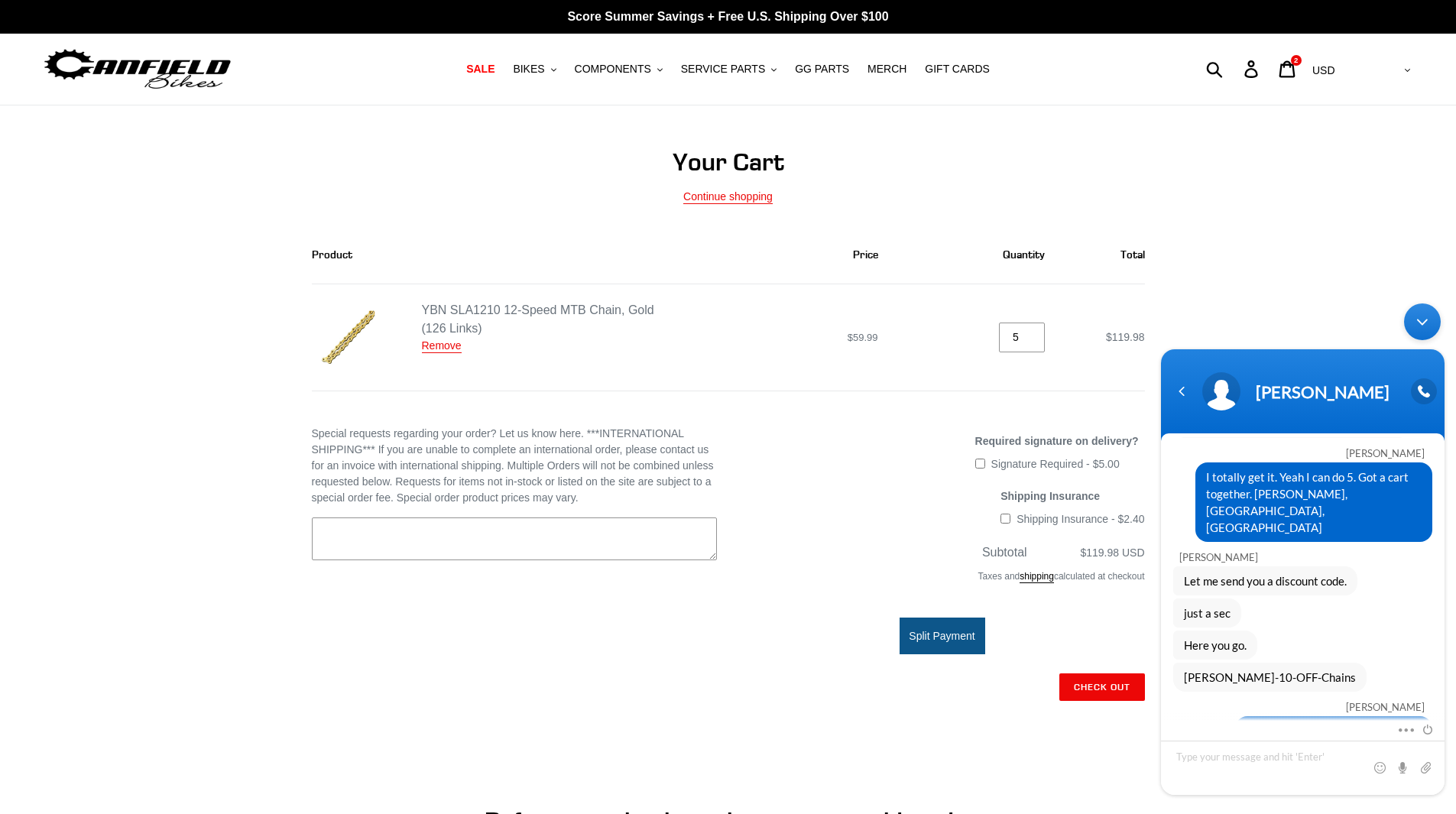
drag, startPoint x: 55, startPoint y: 355, endPoint x: 835, endPoint y: 535, distance: 800.5
click at [835, 535] on div "Shipping Insurance Shipping Insurance - $2.40 This fee is required" at bounding box center [943, 511] width 405 height 47
drag, startPoint x: 1185, startPoint y: 596, endPoint x: 1334, endPoint y: 591, distance: 149.1
click at [1334, 662] on div "[PERSON_NAME]-10-OFF-Chains" at bounding box center [1302, 676] width 259 height 29
copy span "[PERSON_NAME]-10-OFF-Chains"
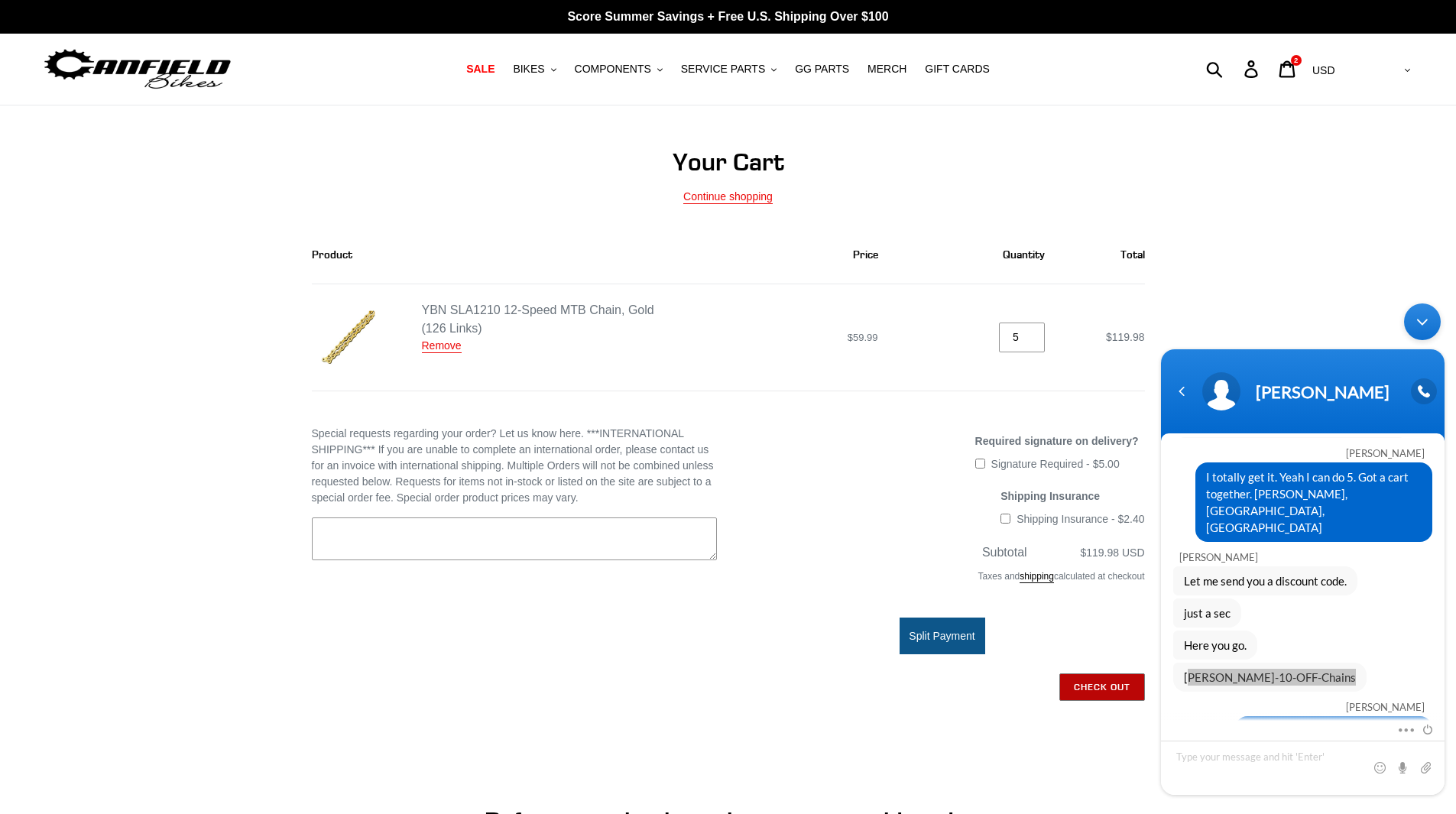
click at [1098, 682] on input "Check out" at bounding box center [1102, 687] width 86 height 28
